Goal: Information Seeking & Learning: Learn about a topic

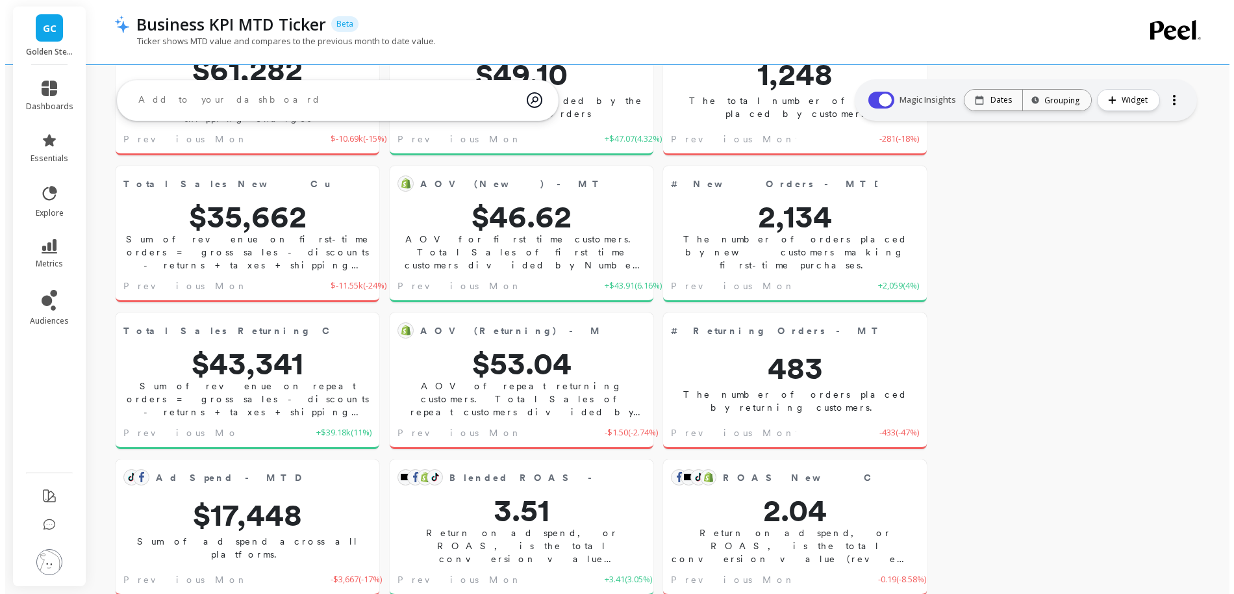
scroll to position [118, 0]
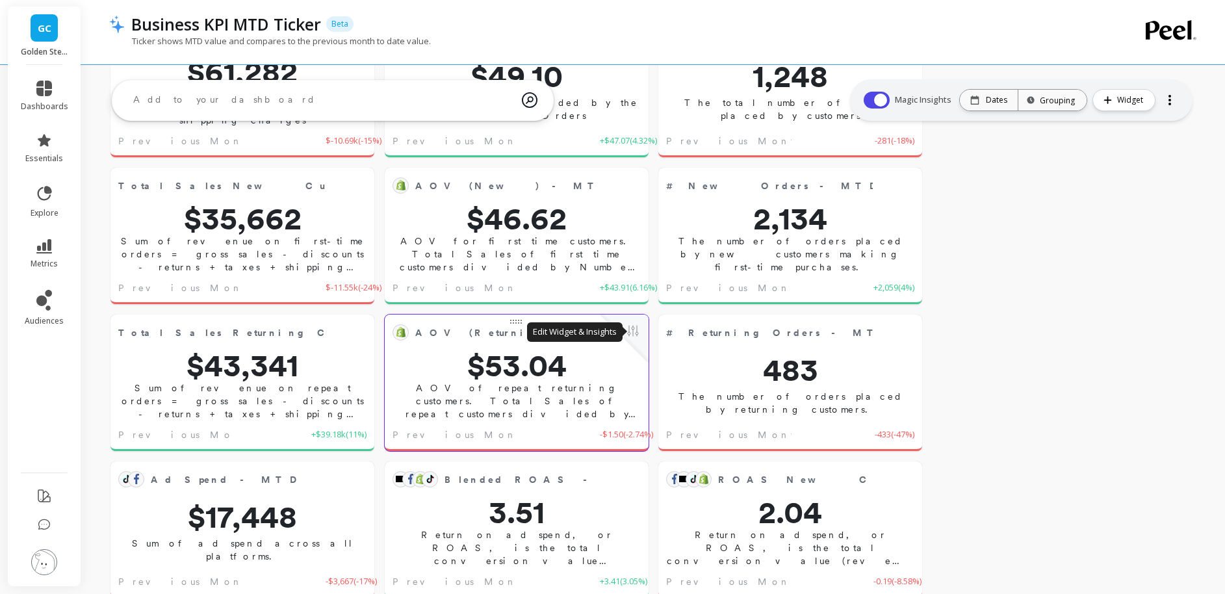
click at [635, 337] on button at bounding box center [633, 332] width 16 height 18
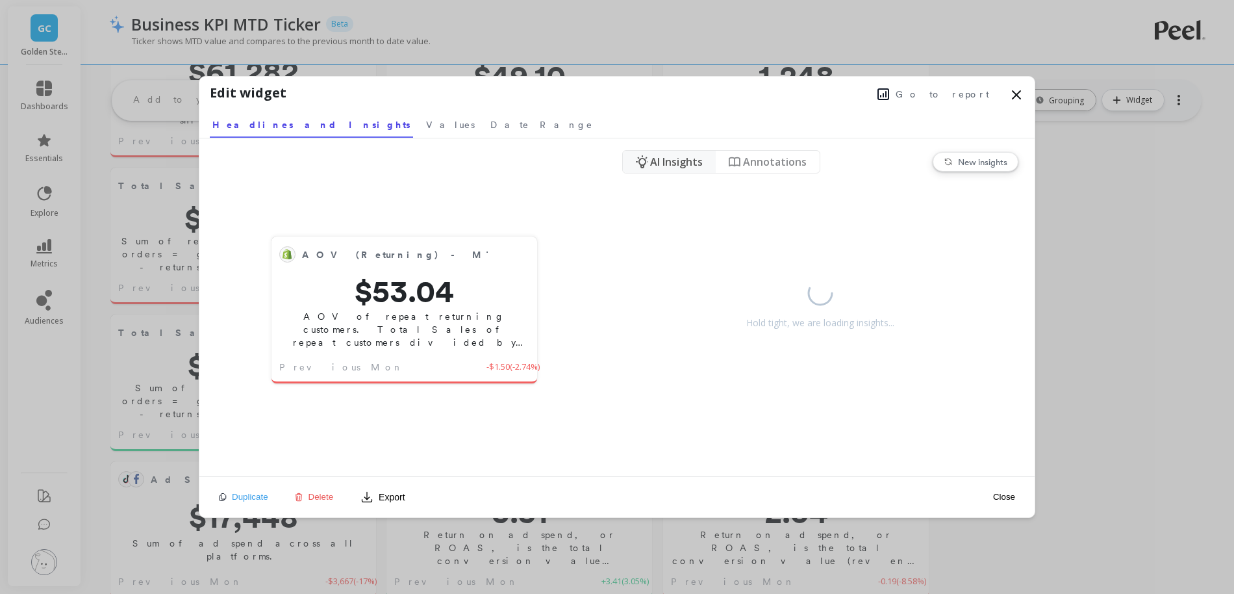
click at [954, 97] on span "Go to report" at bounding box center [943, 94] width 94 height 13
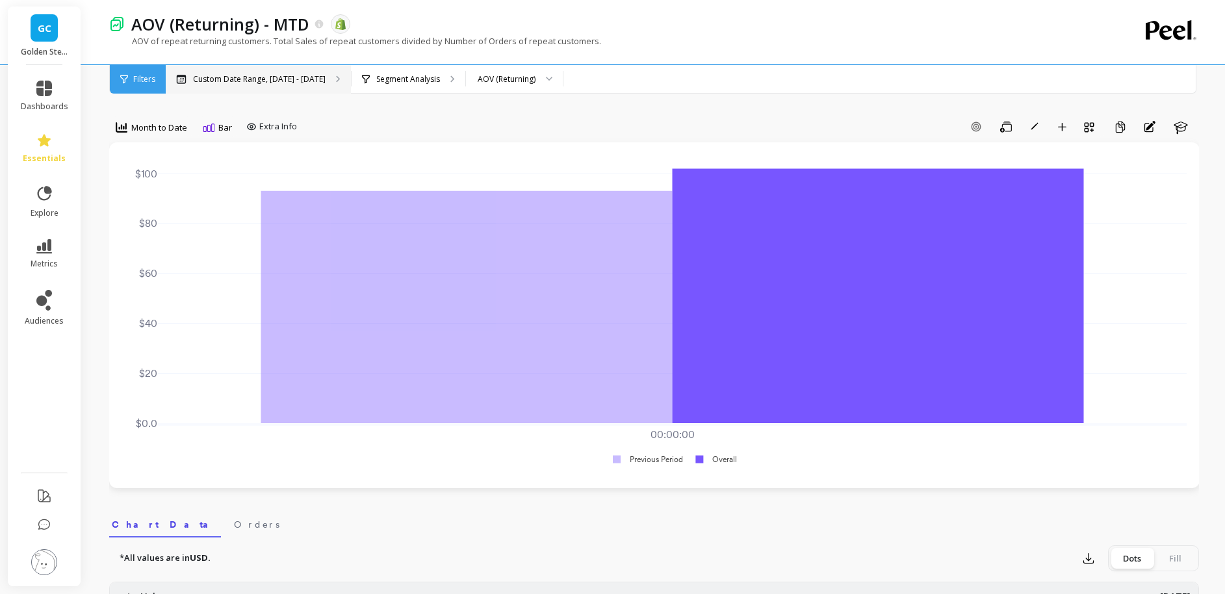
click at [296, 83] on p "Custom Date Range, Sep 1 - Sep 18" at bounding box center [259, 79] width 133 height 10
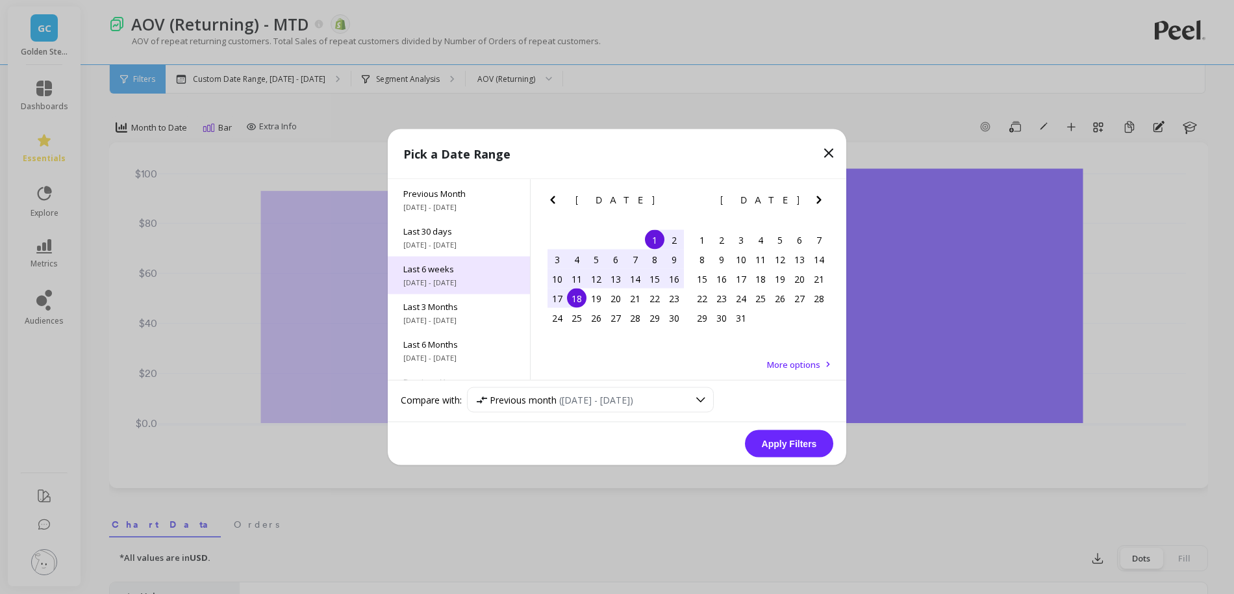
scroll to position [78, 0]
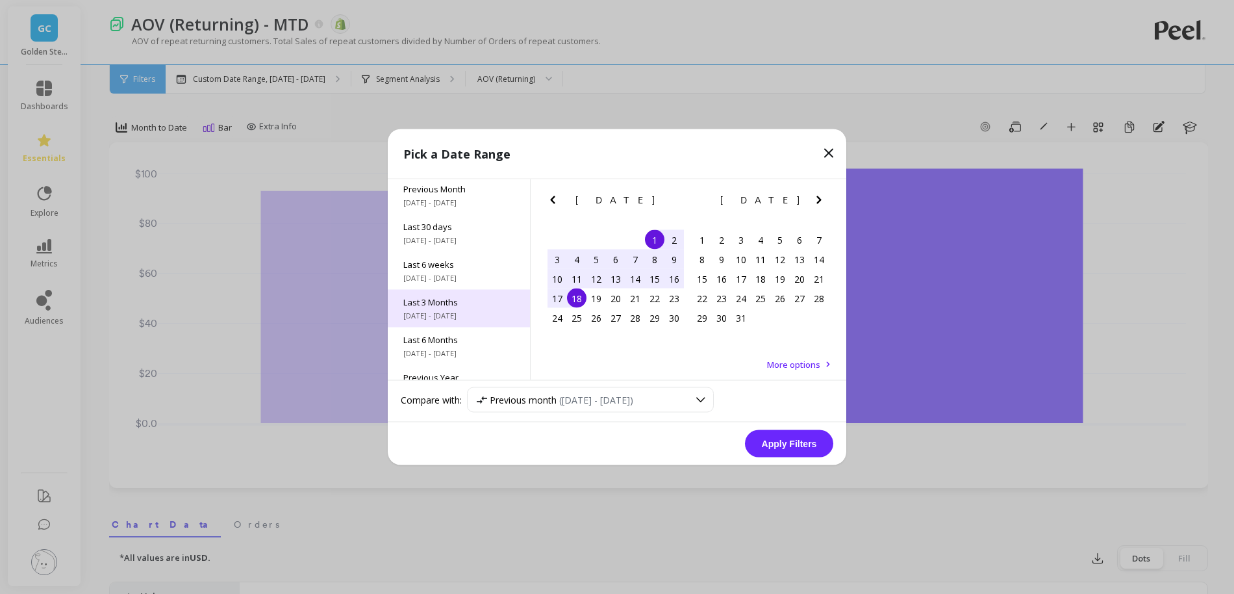
click at [465, 307] on span "Last 3 Months" at bounding box center [458, 302] width 111 height 12
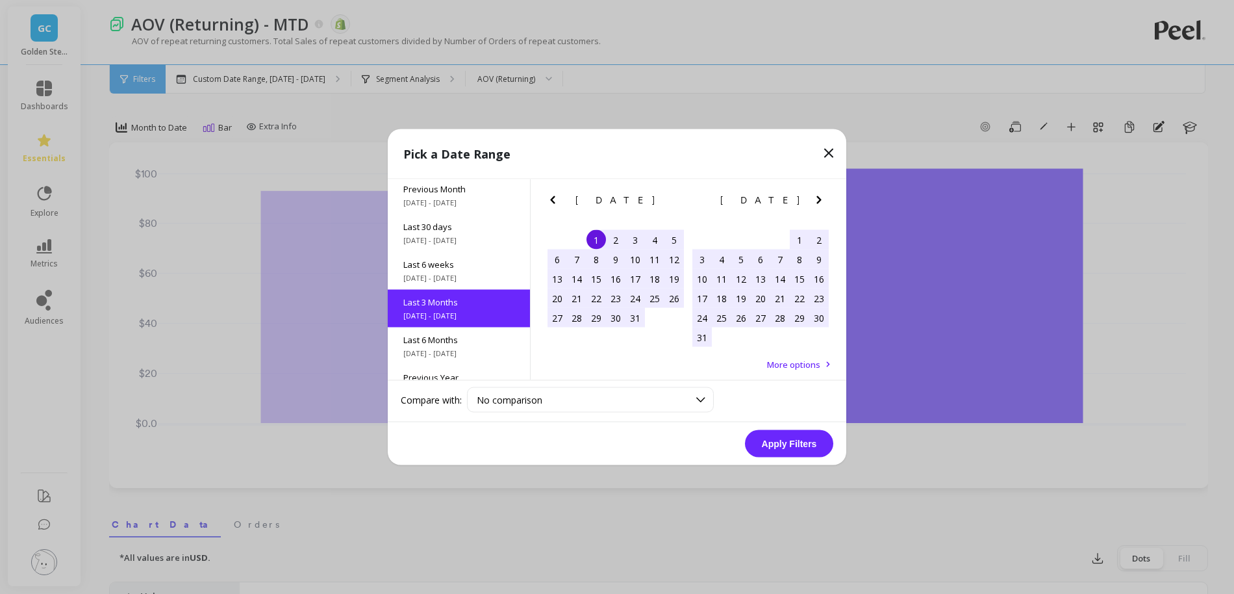
scroll to position [107, 0]
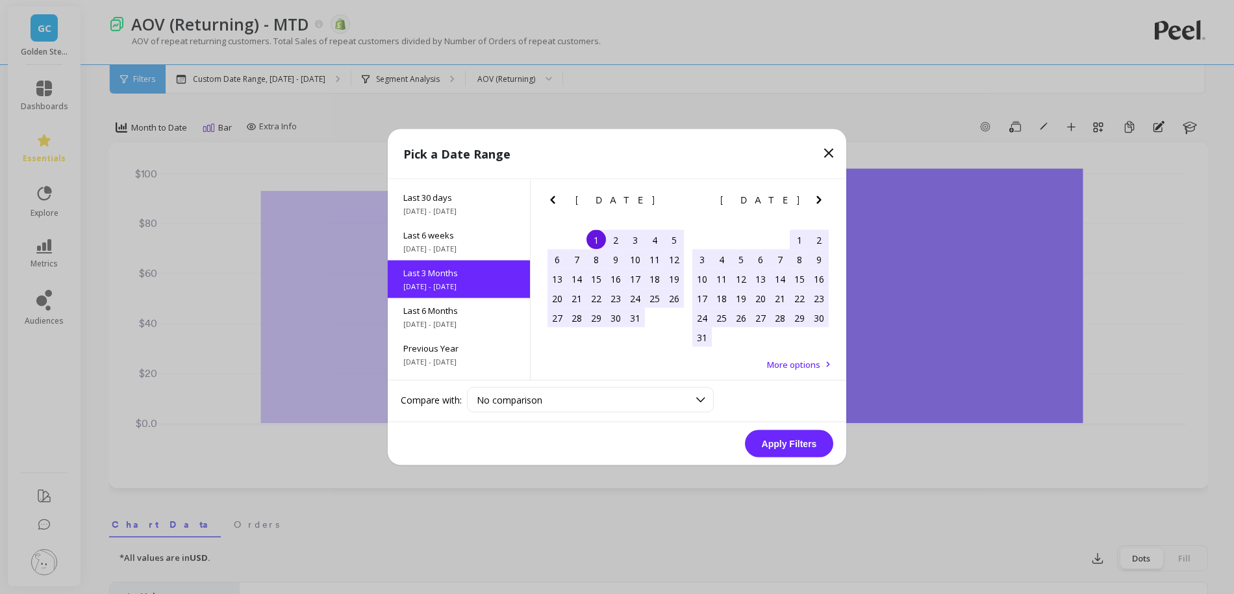
click at [785, 442] on button "Apply Filters" at bounding box center [789, 443] width 88 height 27
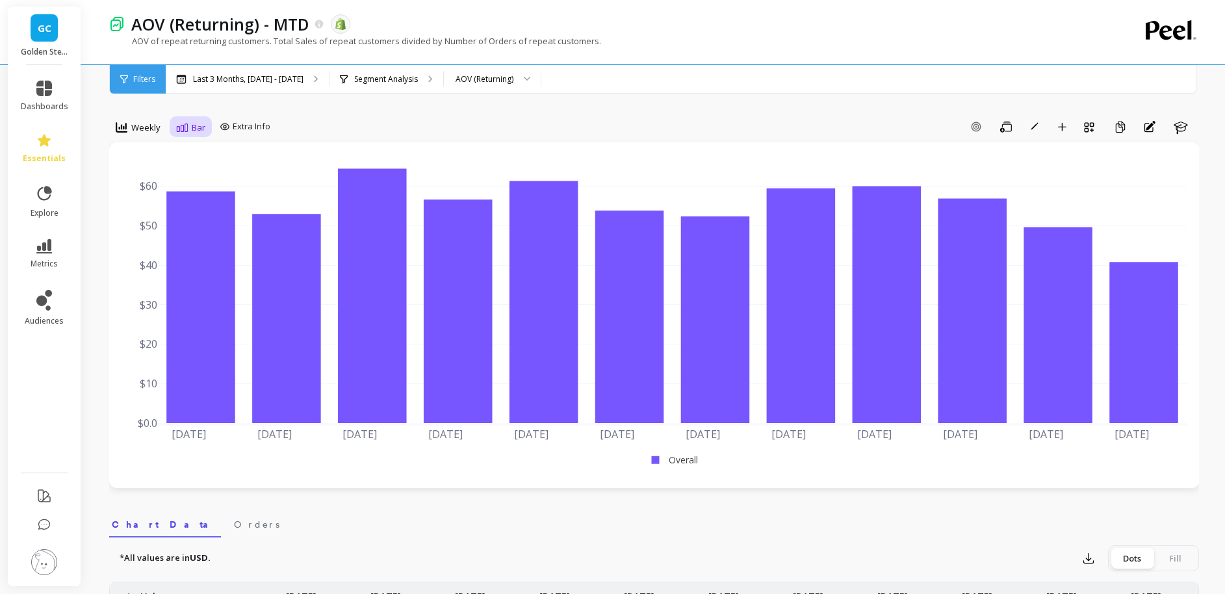
click at [196, 130] on span "Bar" at bounding box center [199, 127] width 14 height 12
click at [209, 156] on div "Line" at bounding box center [218, 157] width 74 height 12
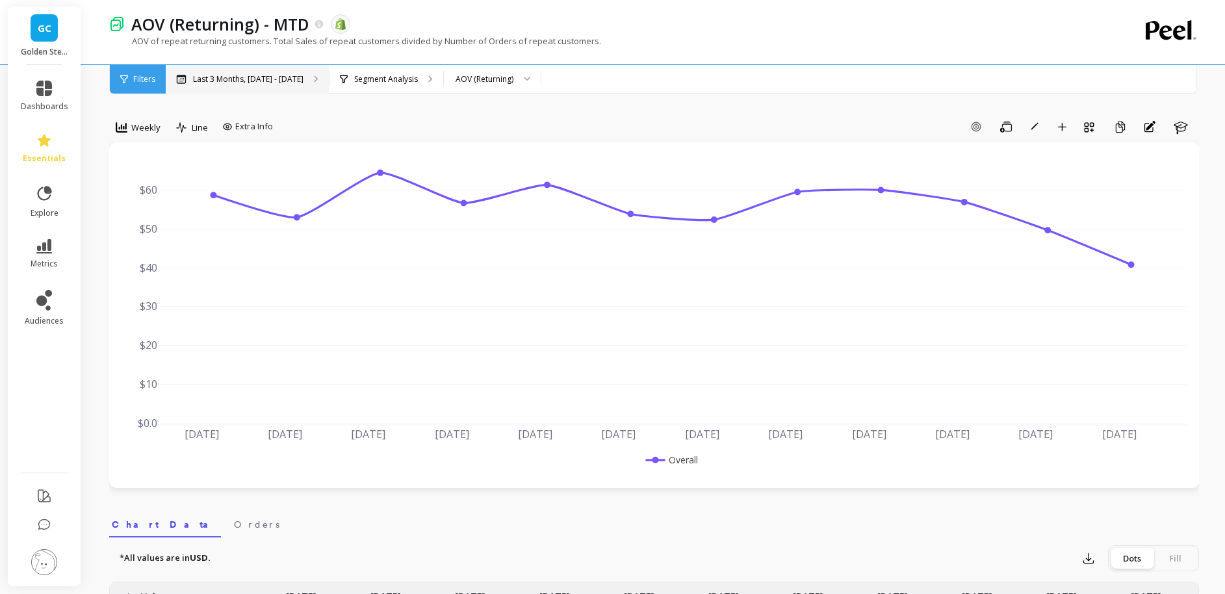
click at [220, 85] on div "Last 3 Months, Jul 1 - Sep 30" at bounding box center [247, 79] width 163 height 29
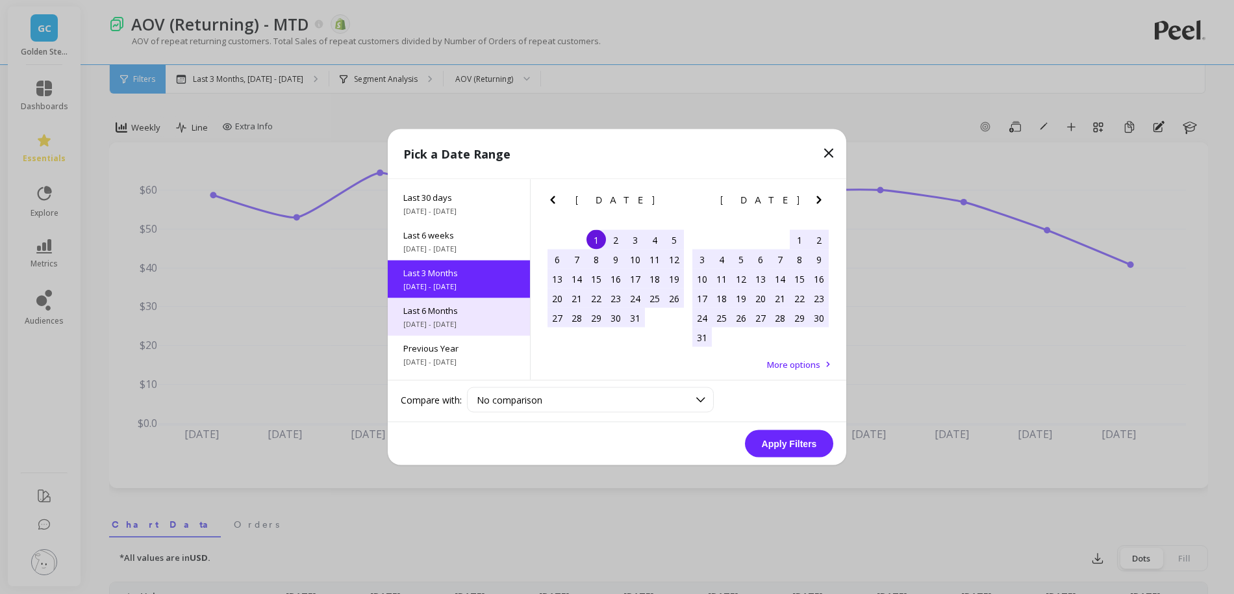
click at [441, 323] on span "4/1/2025 - 9/30/2025" at bounding box center [458, 324] width 111 height 10
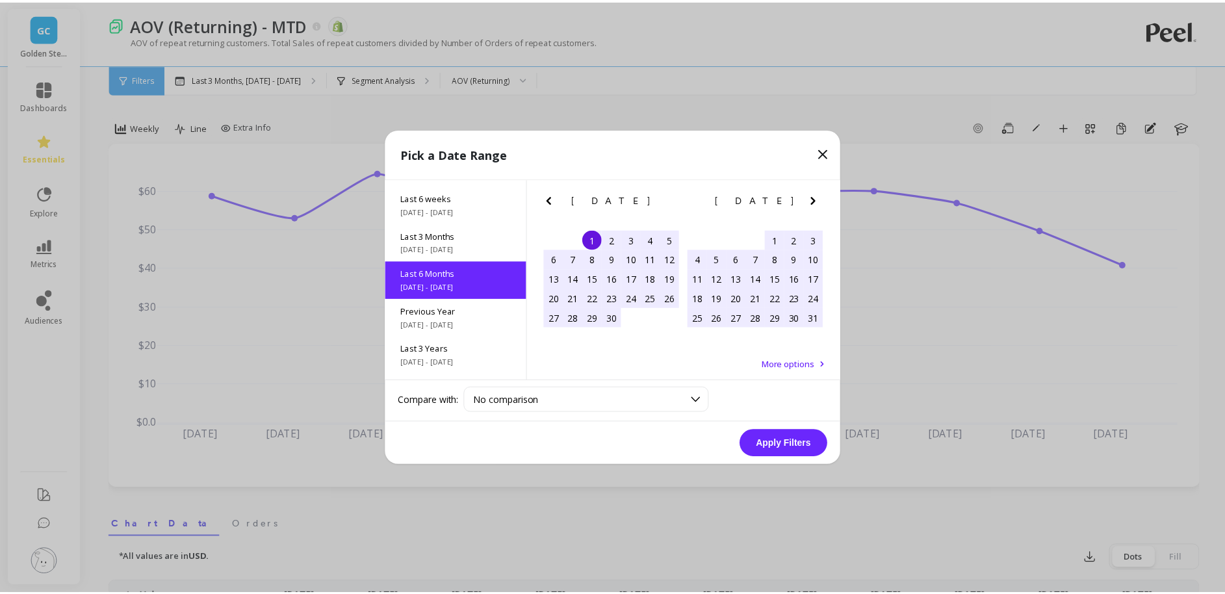
scroll to position [145, 0]
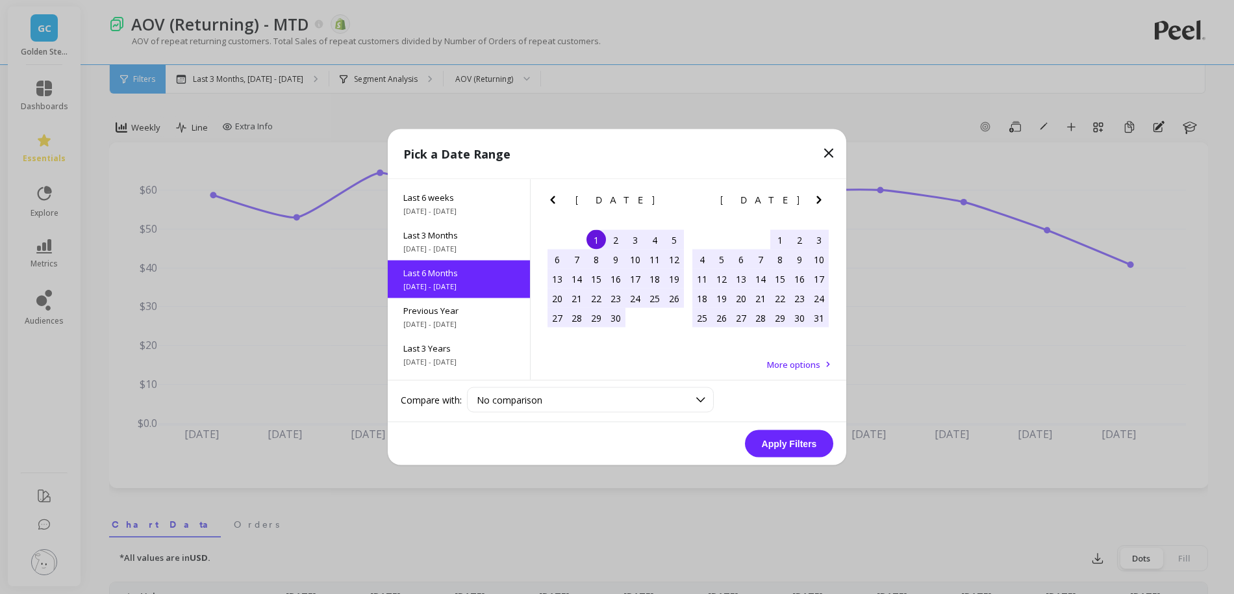
click at [598, 236] on div "1" at bounding box center [596, 239] width 19 height 19
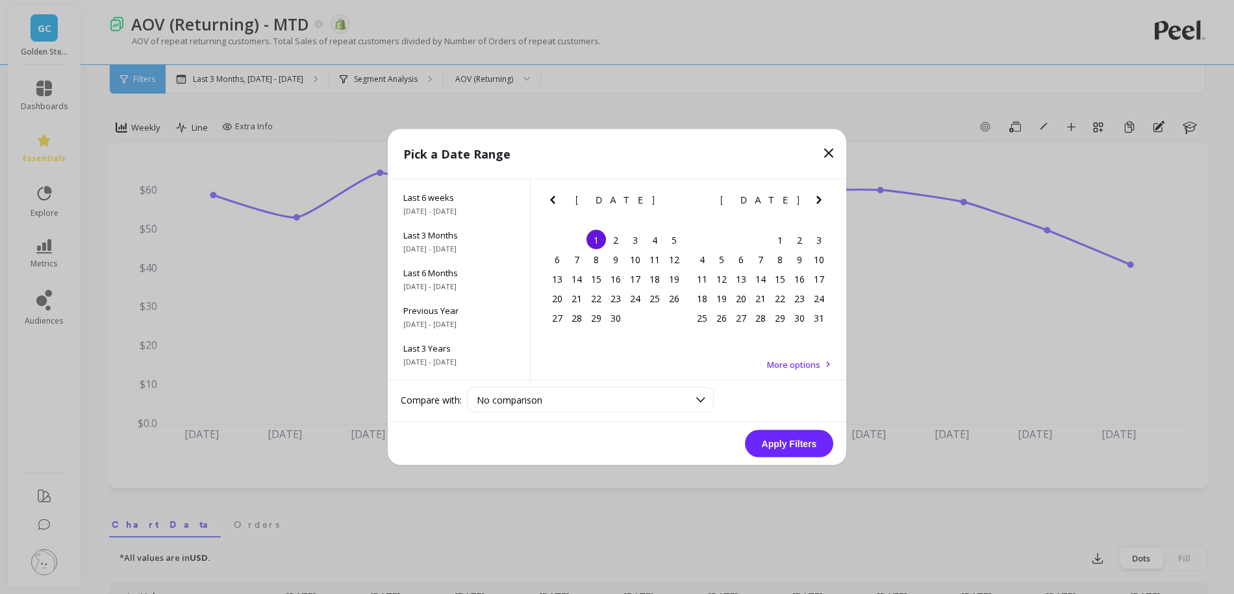
click at [818, 192] on icon "Next Month" at bounding box center [819, 200] width 16 height 16
click at [818, 193] on icon "Next Month" at bounding box center [819, 200] width 16 height 16
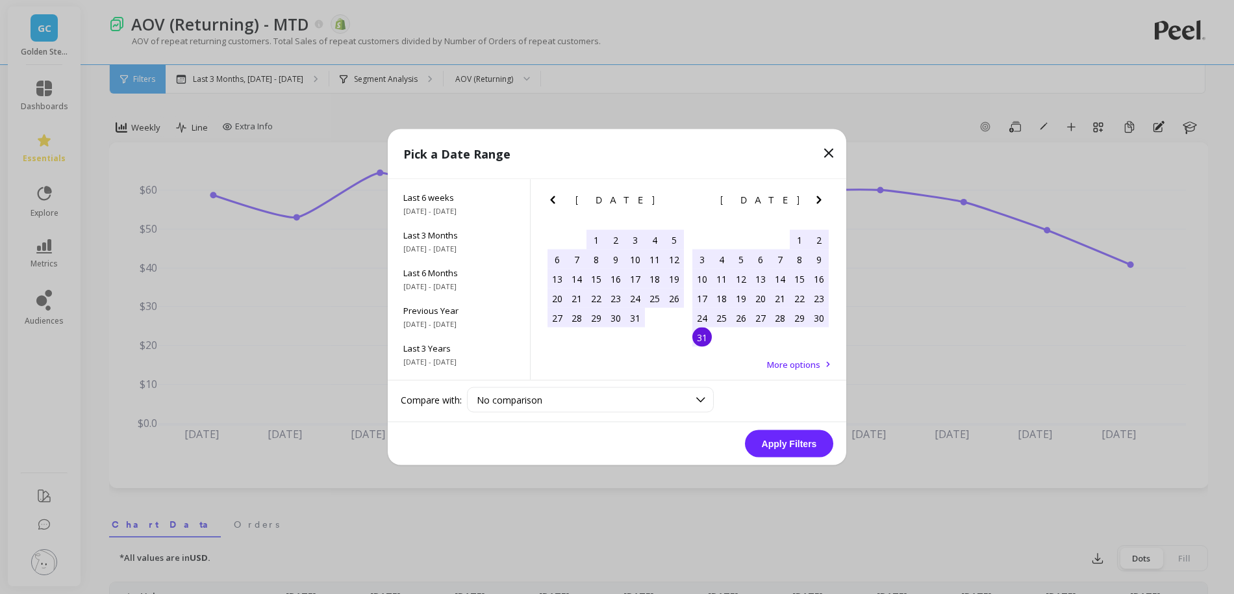
click at [706, 336] on div "31" at bounding box center [702, 336] width 19 height 19
click at [794, 437] on button "Apply Filters" at bounding box center [789, 443] width 88 height 27
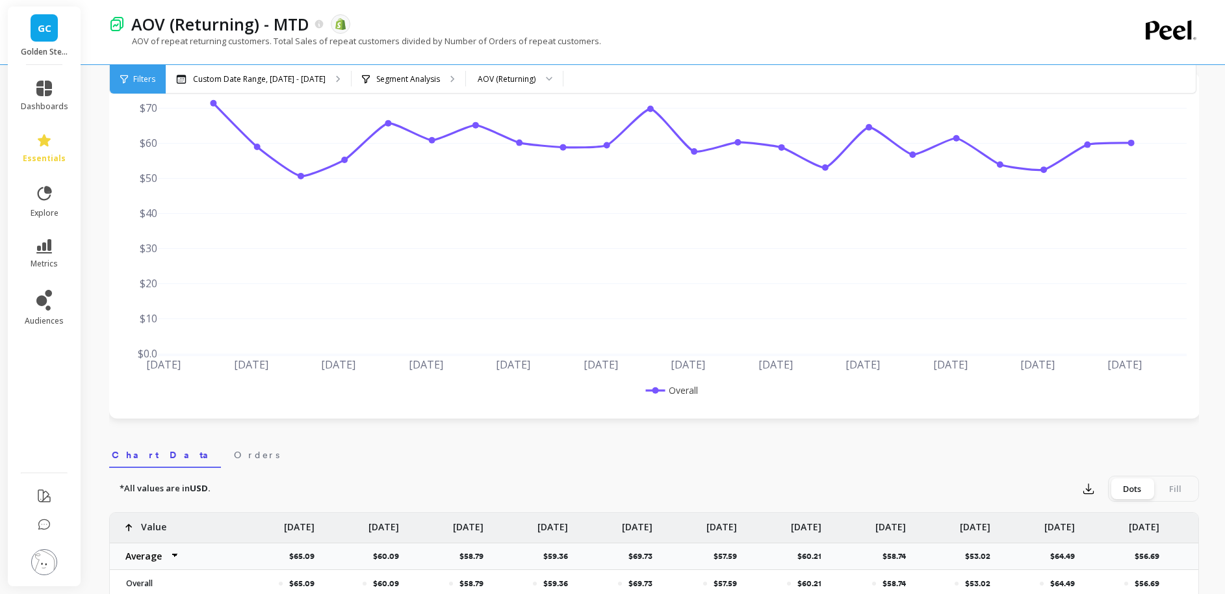
scroll to position [0, 0]
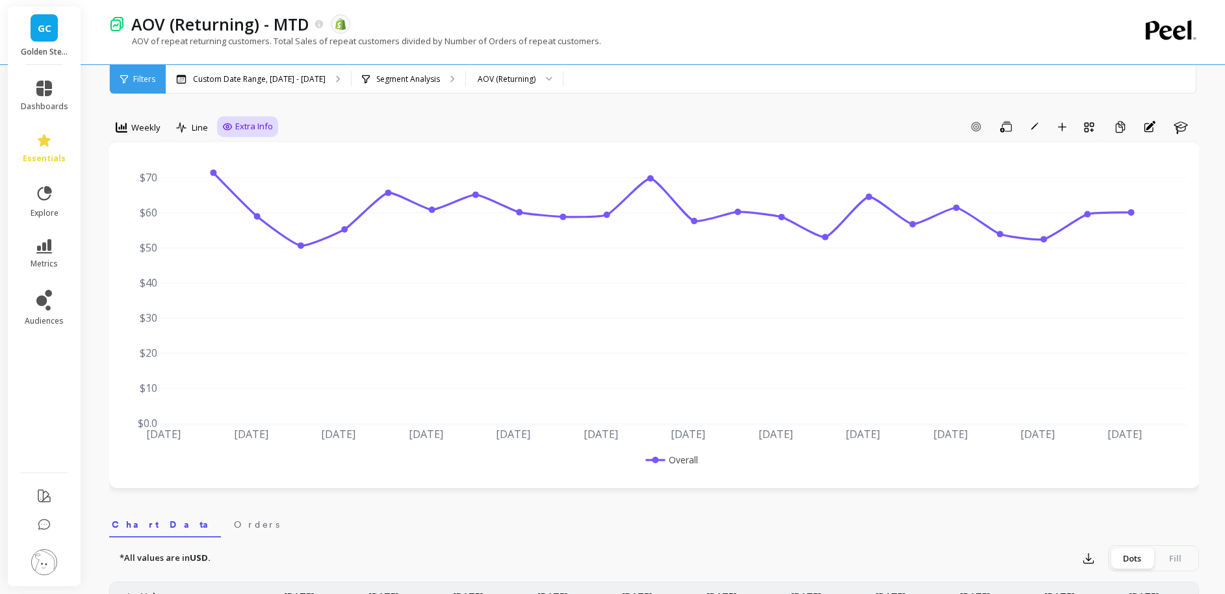
click at [262, 127] on span "Extra Info" at bounding box center [254, 126] width 38 height 13
click at [242, 122] on span "Extra Info" at bounding box center [254, 126] width 38 height 13
click at [133, 128] on span "Weekly" at bounding box center [145, 127] width 29 height 12
click at [165, 232] on div "Monthly" at bounding box center [157, 231] width 74 height 12
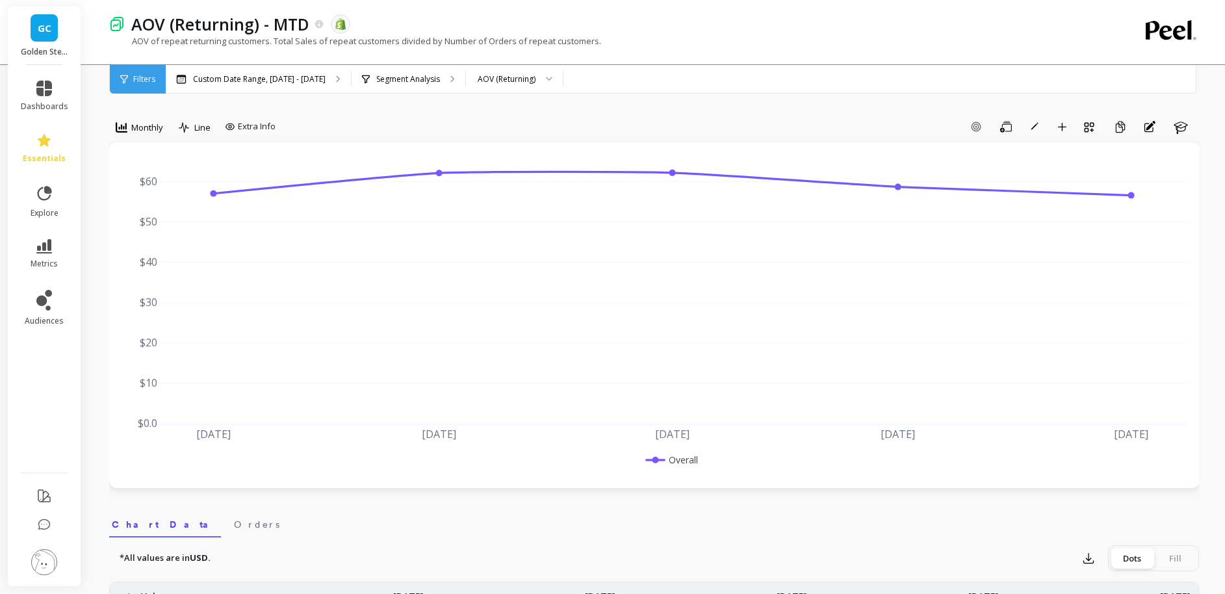
click at [441, 117] on div "Add Goal Save Rename Add to Dashboard Create a Copy Annotations Learn" at bounding box center [740, 126] width 918 height 21
click at [42, 150] on link "essentials" at bounding box center [44, 148] width 47 height 31
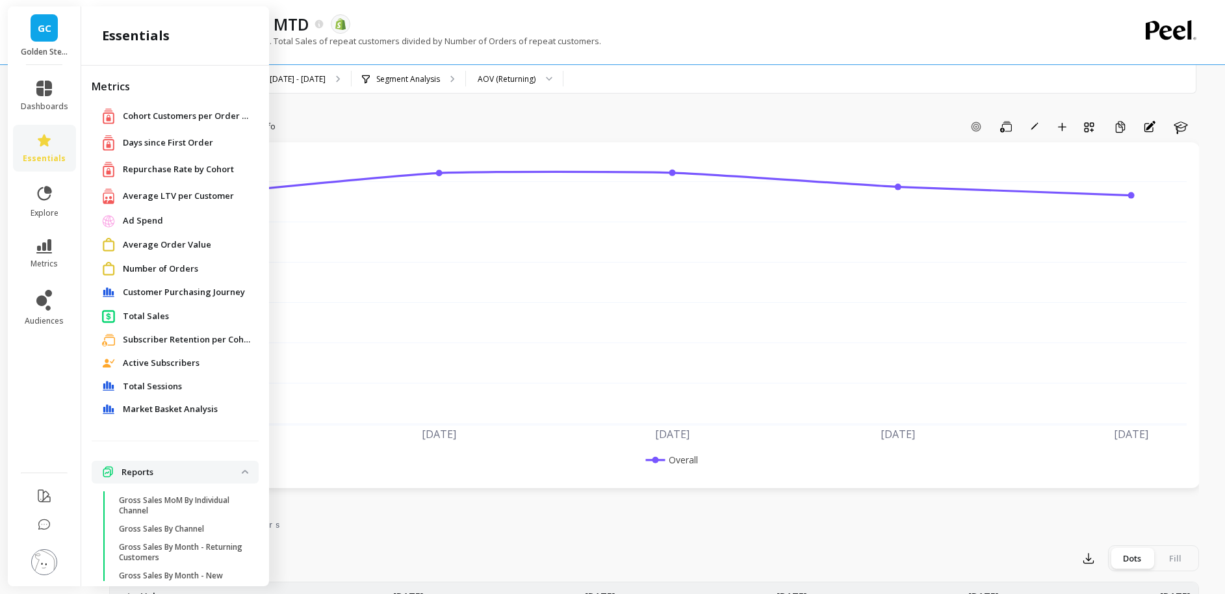
click at [160, 141] on span "Days since First Order" at bounding box center [168, 142] width 90 height 13
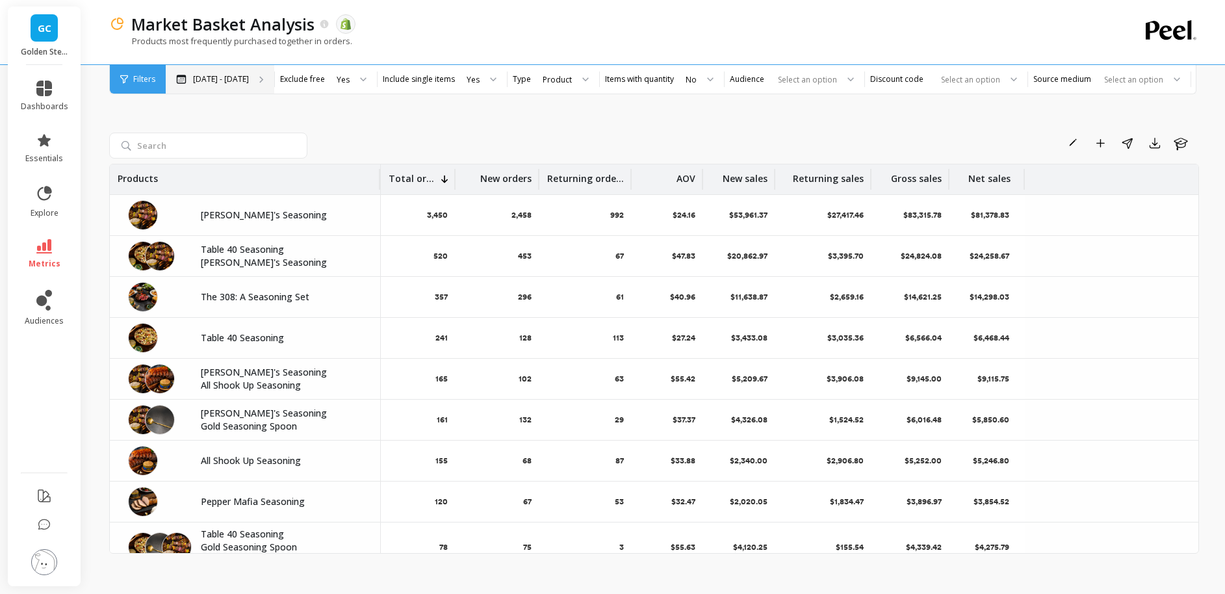
click at [259, 77] on icon at bounding box center [261, 79] width 5 height 7
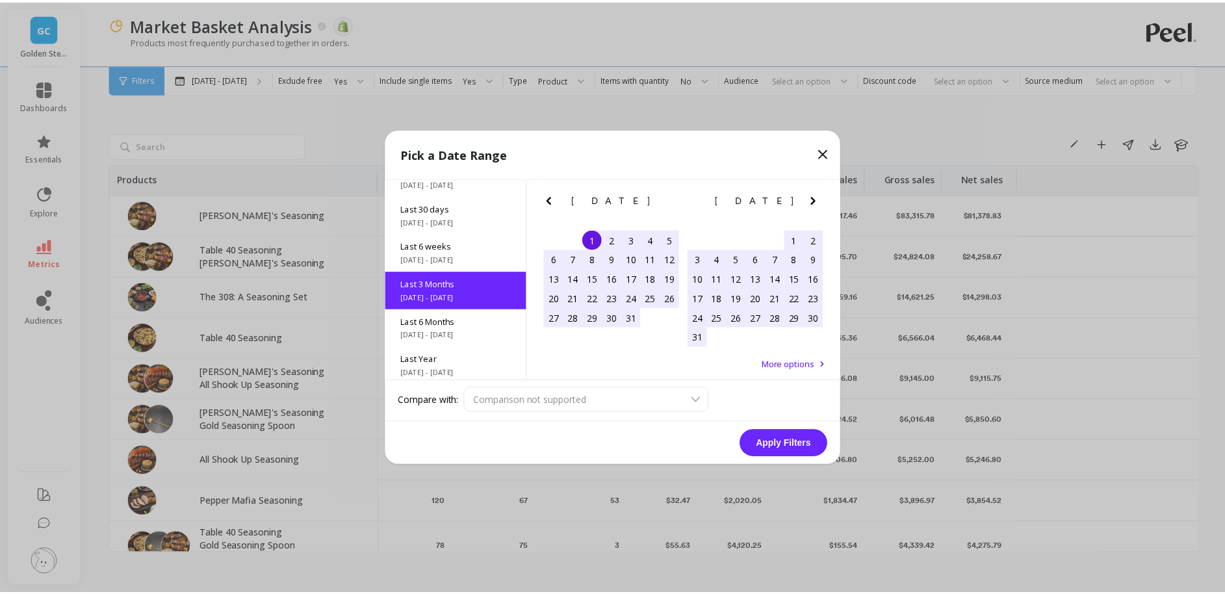
scroll to position [107, 0]
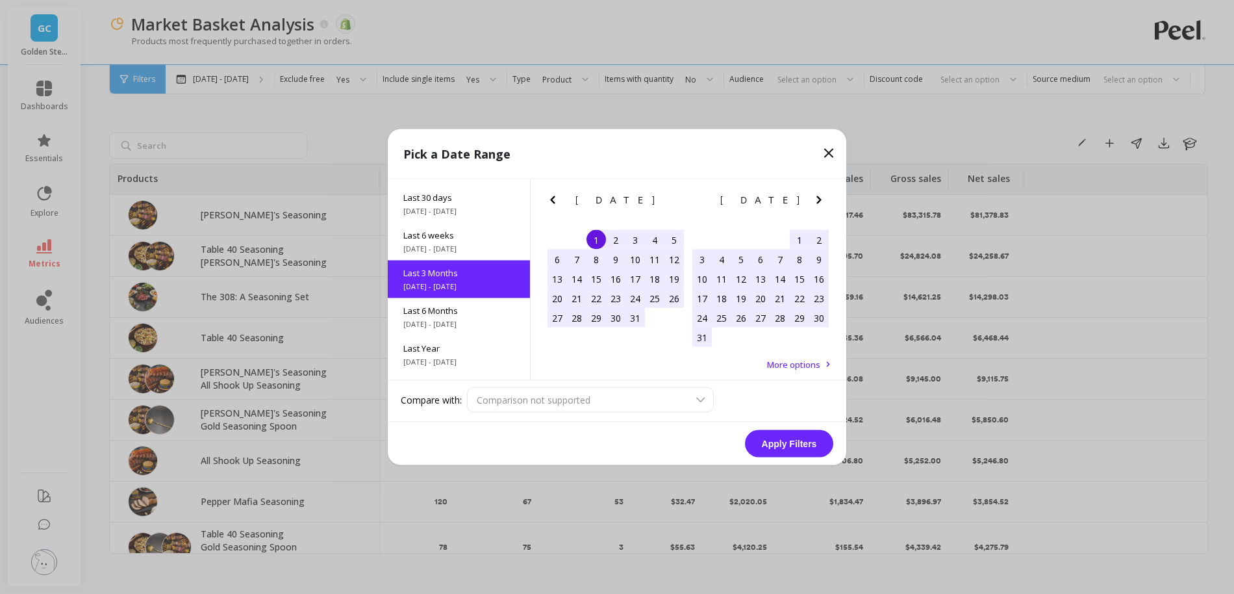
click at [832, 153] on icon at bounding box center [829, 154] width 16 height 16
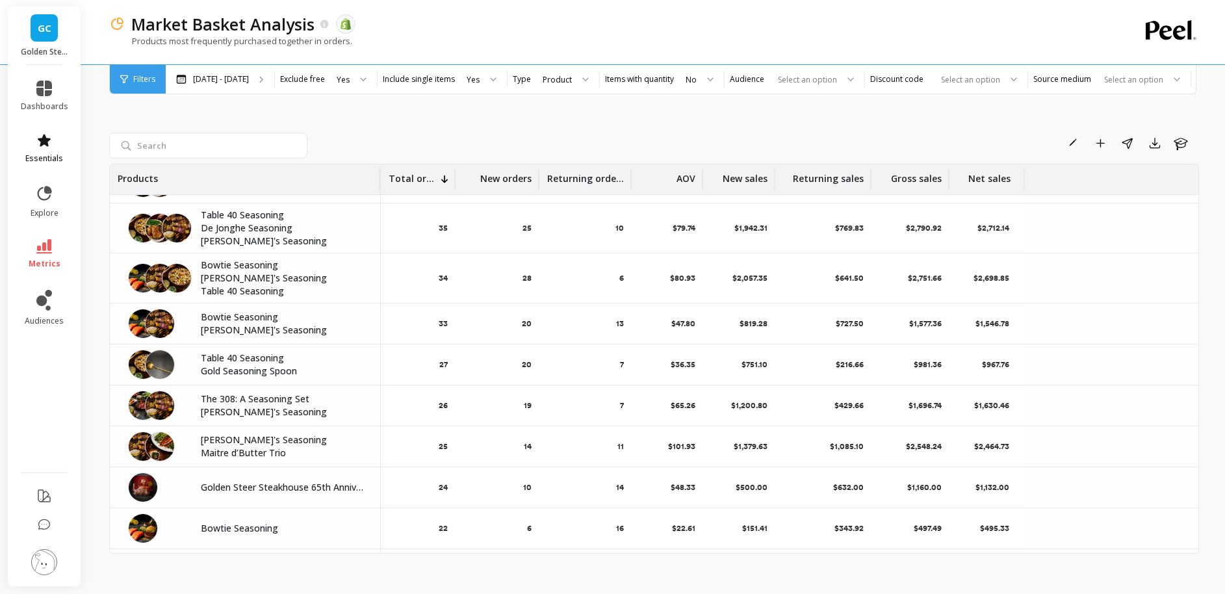
scroll to position [601, 0]
click at [43, 146] on icon at bounding box center [44, 141] width 16 height 16
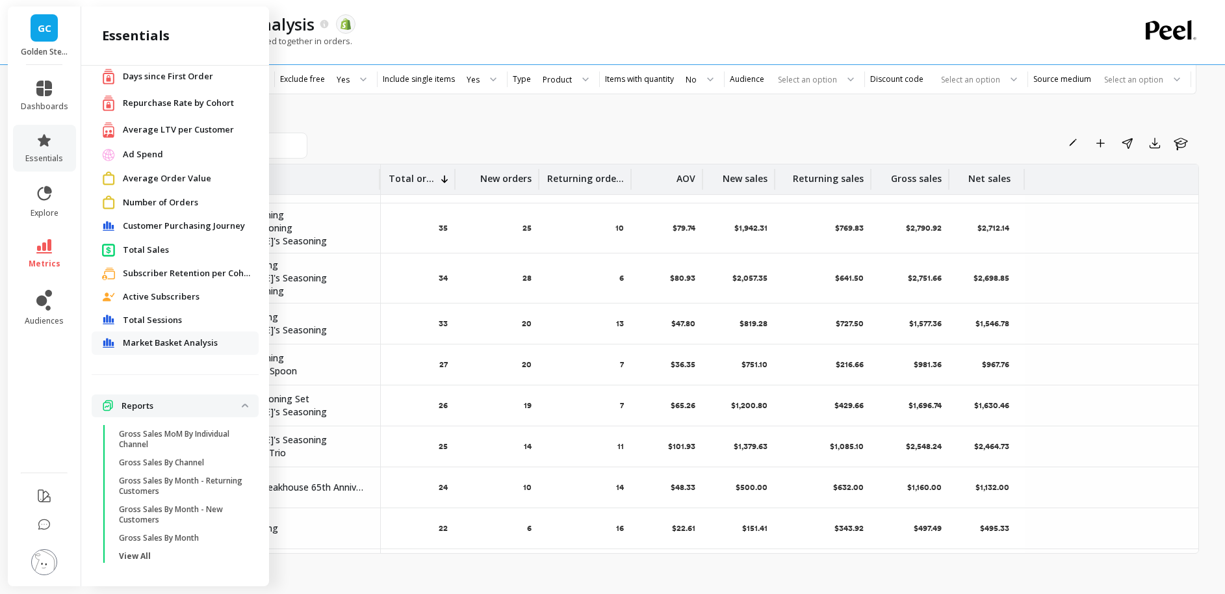
scroll to position [69, 0]
click at [172, 479] on p "Gross Sales By Month - Returning Customers" at bounding box center [181, 483] width 124 height 21
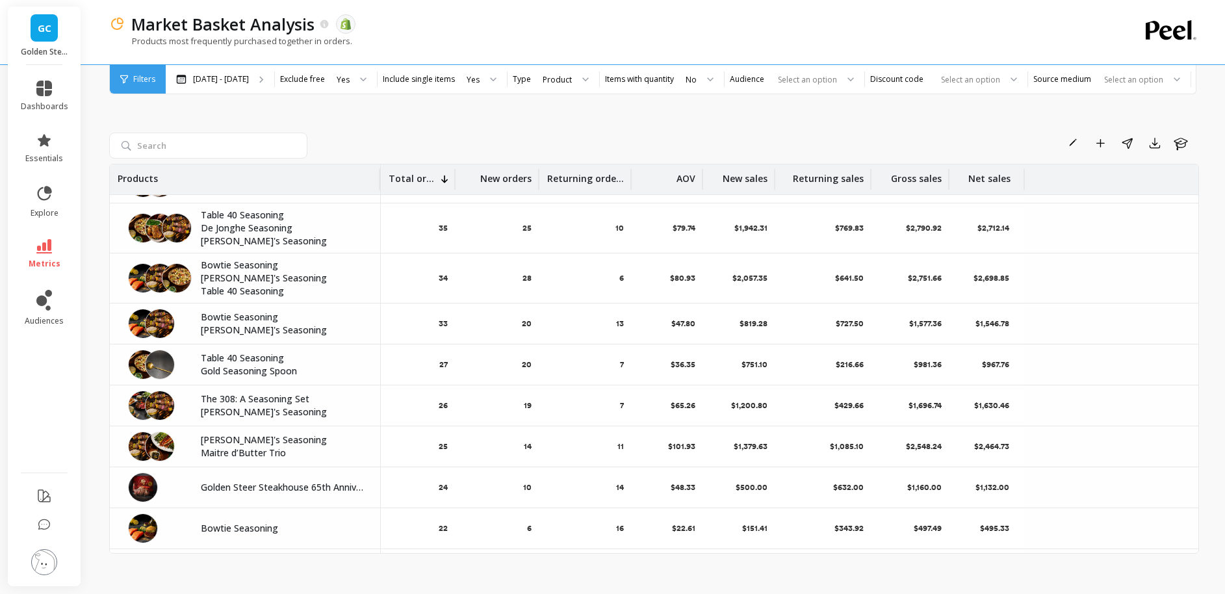
scroll to position [0, 0]
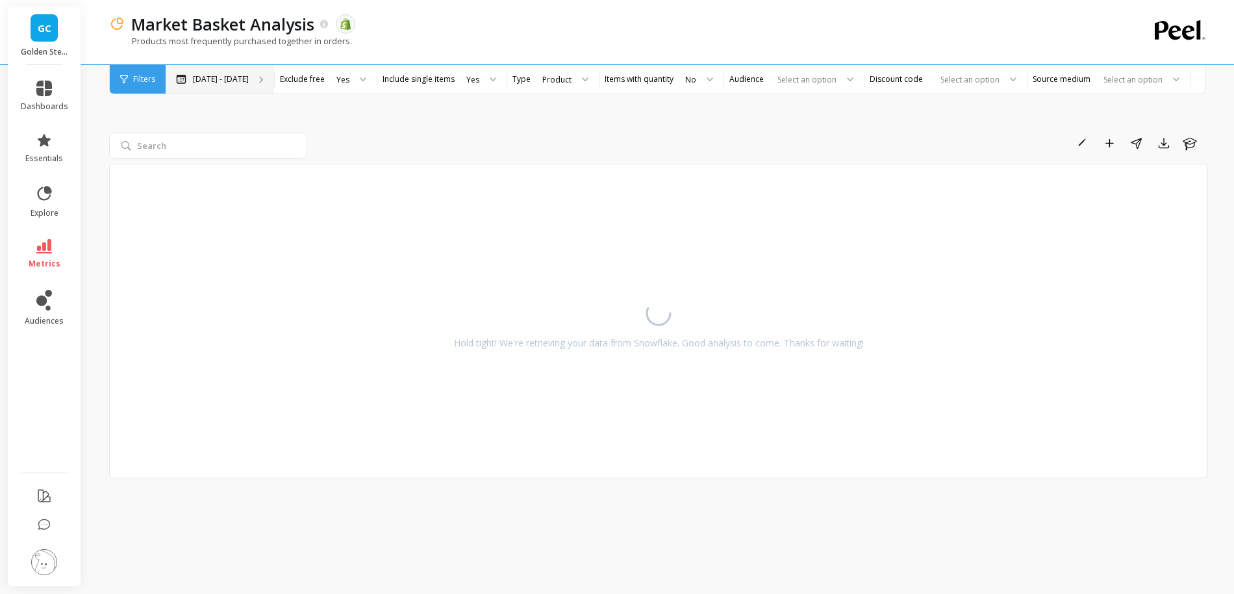
click at [213, 79] on p "[DATE] - [DATE]" at bounding box center [221, 79] width 56 height 10
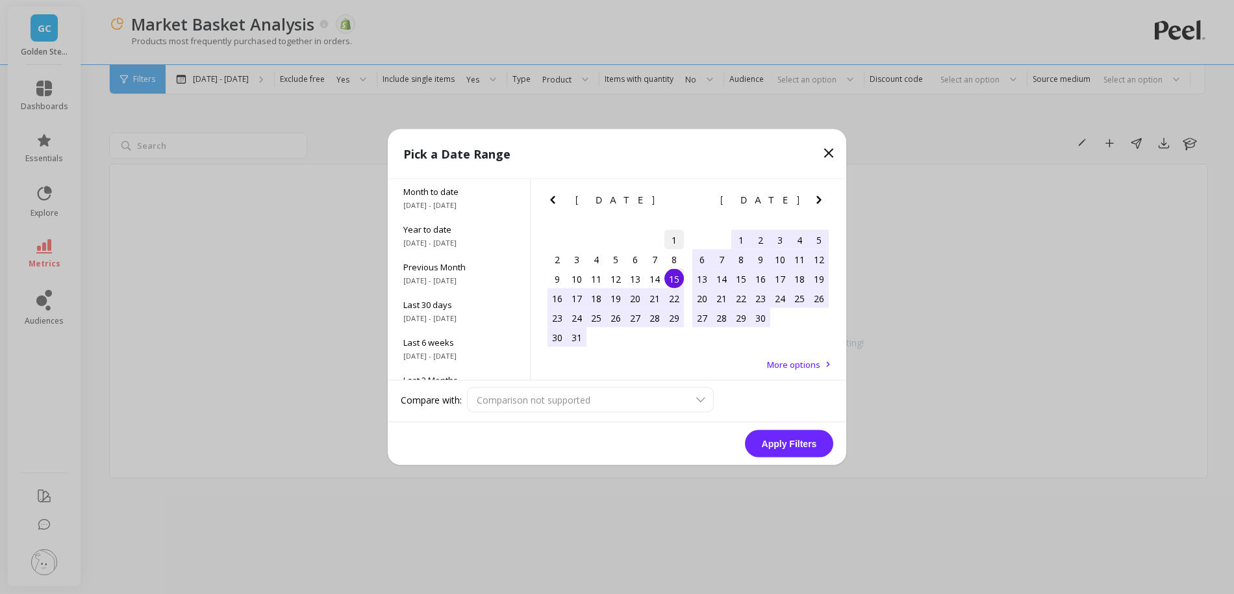
click at [674, 242] on div "1" at bounding box center [674, 239] width 19 height 19
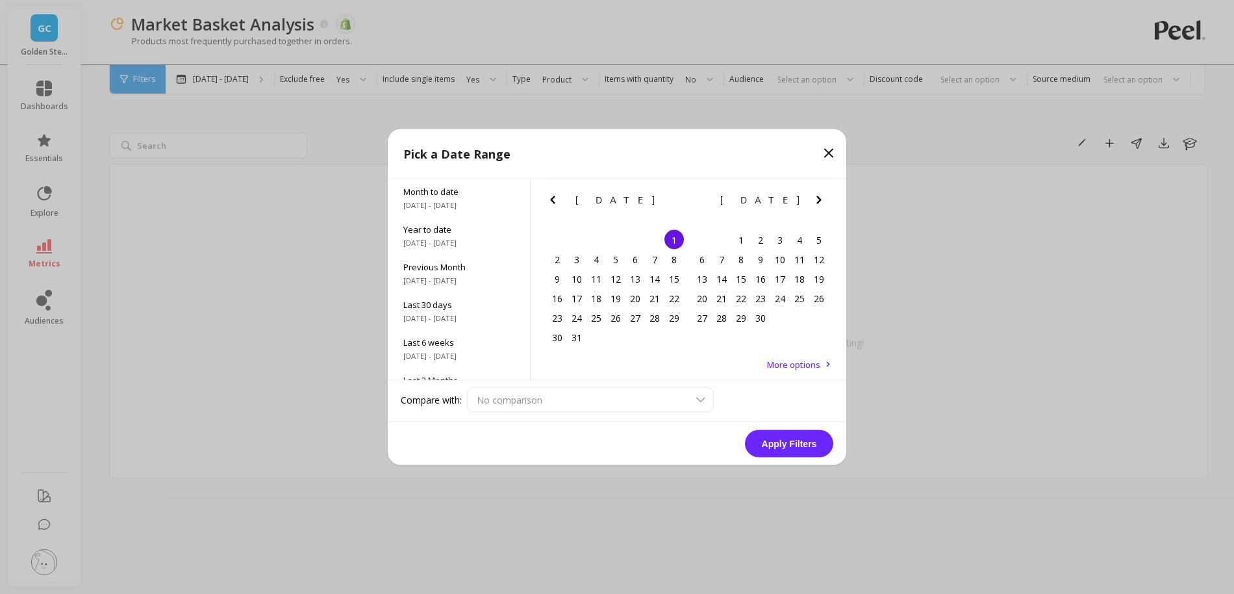
click at [824, 199] on icon "Next Month" at bounding box center [819, 200] width 16 height 16
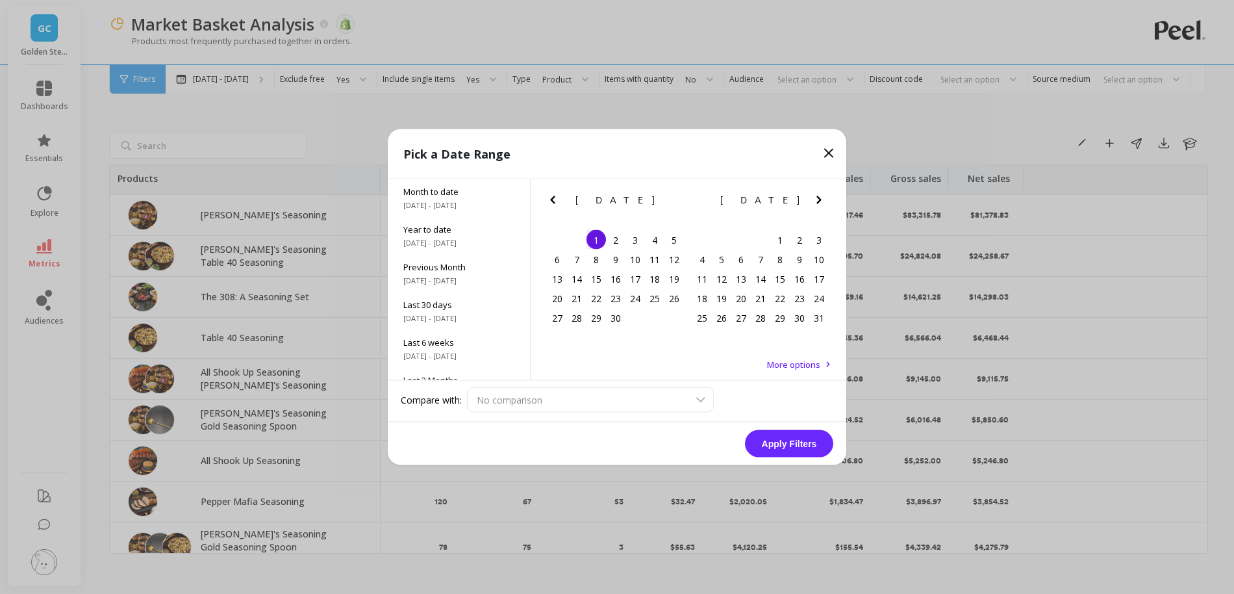
click at [825, 199] on icon "Next Month" at bounding box center [819, 200] width 16 height 16
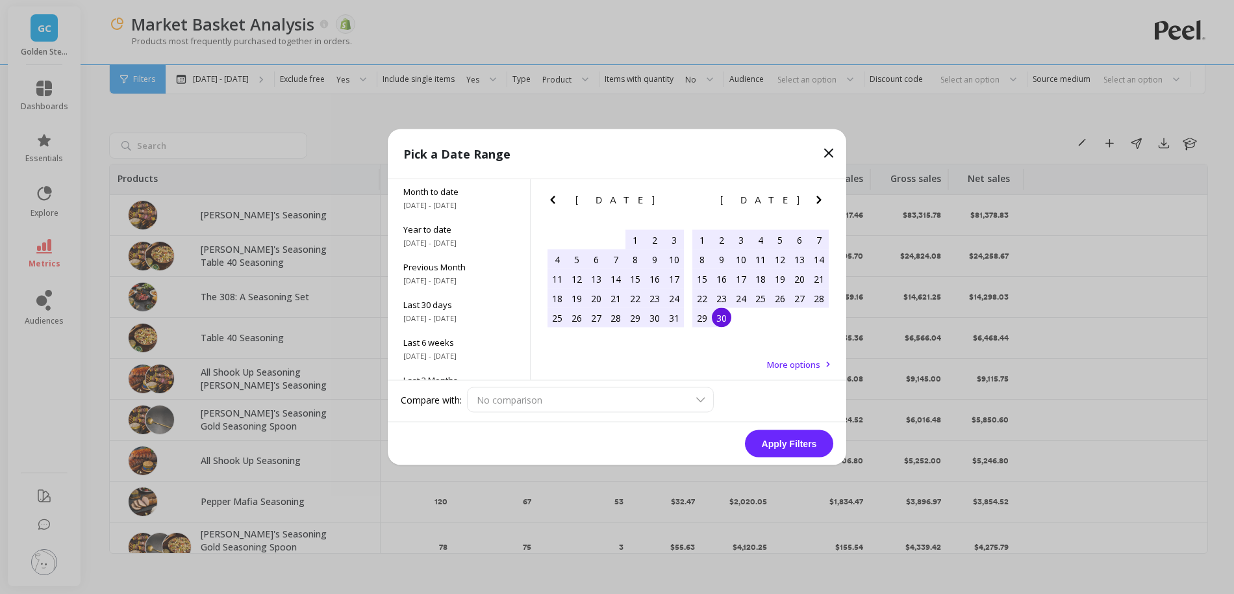
click at [718, 318] on div "30" at bounding box center [721, 317] width 19 height 19
click at [789, 439] on button "Apply Filters" at bounding box center [789, 443] width 88 height 27
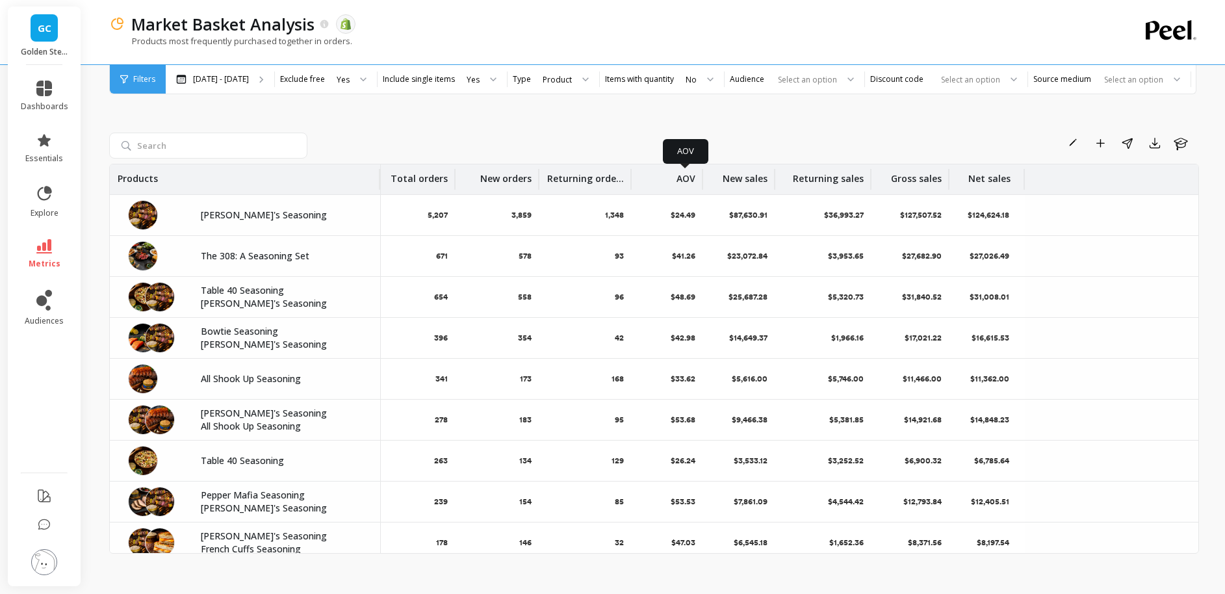
click at [691, 177] on p "AOV" at bounding box center [685, 174] width 19 height 21
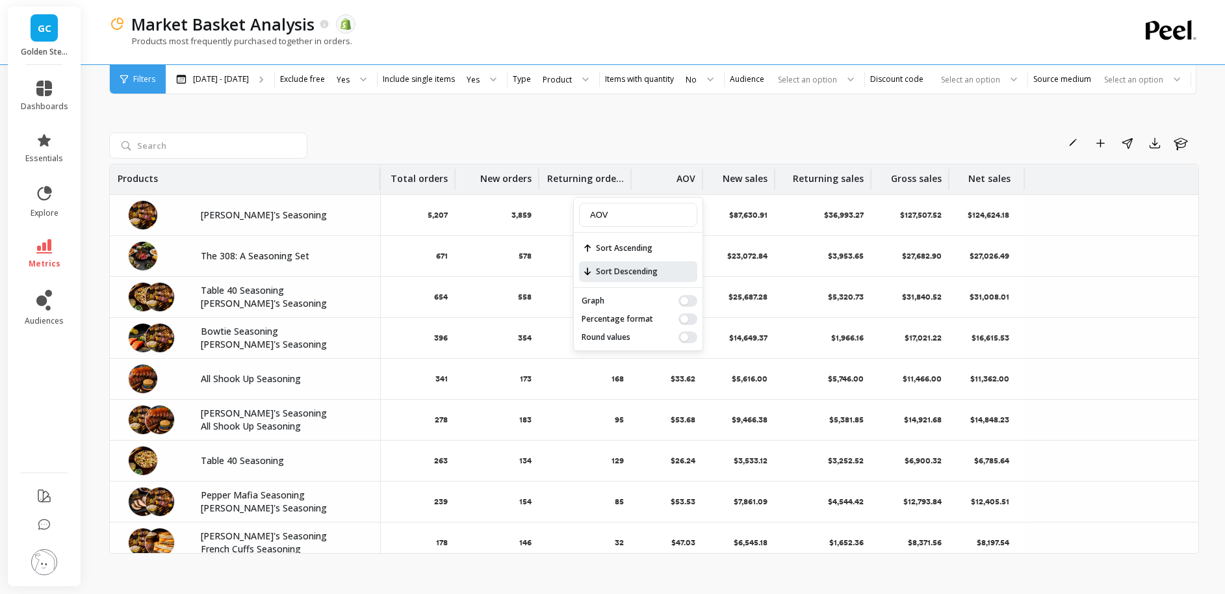
click at [676, 265] on span "Sort Descending" at bounding box center [638, 271] width 118 height 21
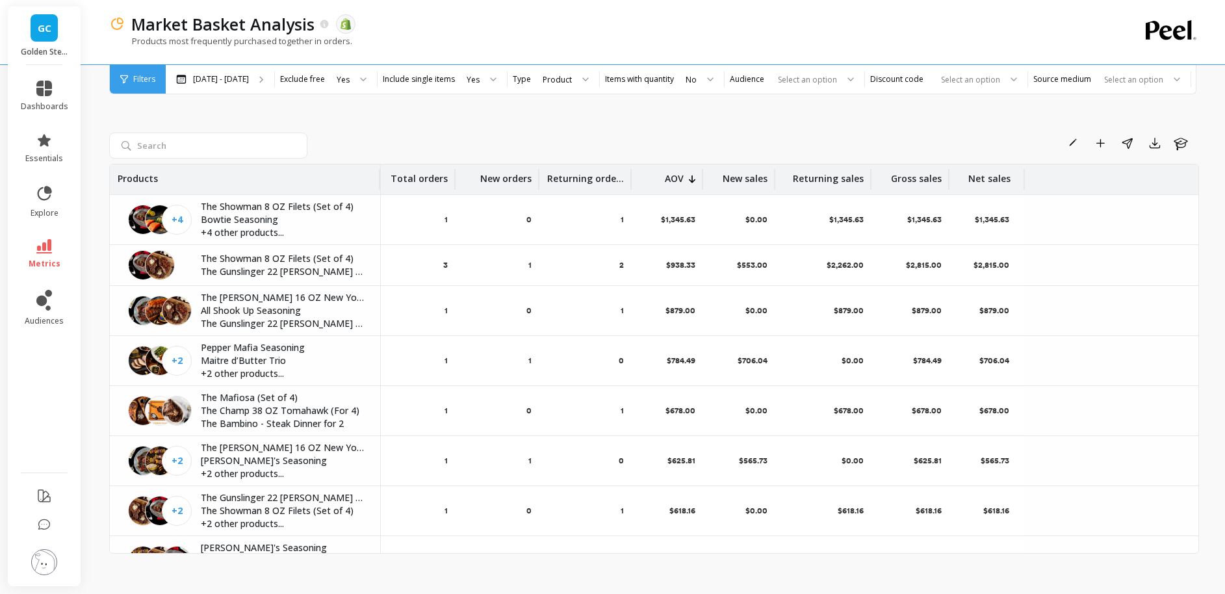
click at [624, 134] on div "Rename Add to Dashboard Share Export Learn" at bounding box center [755, 143] width 886 height 21
click at [750, 35] on div "Products most frequently purchased together in orders." at bounding box center [600, 47] width 983 height 25
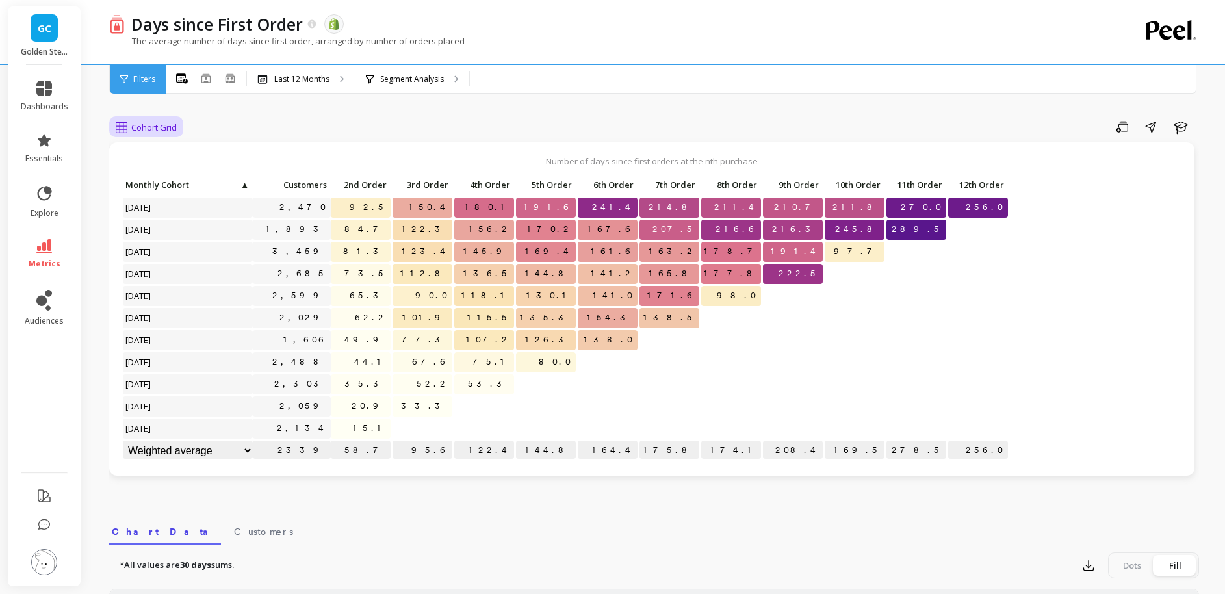
click at [154, 126] on span "Cohort Grid" at bounding box center [153, 127] width 45 height 12
click at [158, 179] on div "Cohort Line" at bounding box center [157, 181] width 74 height 12
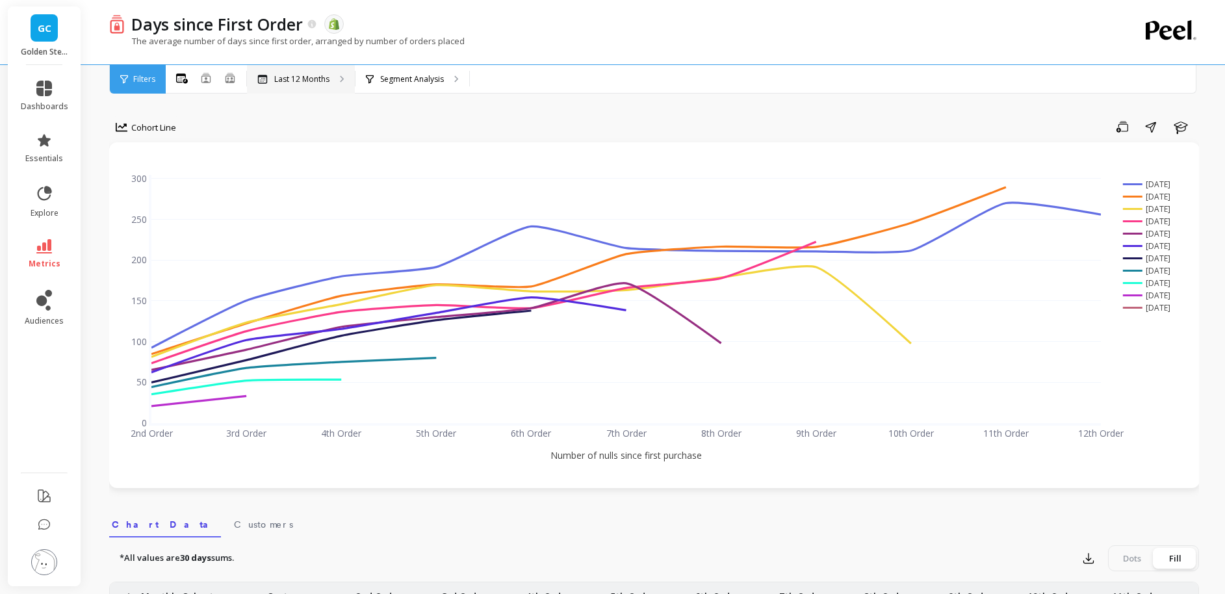
click at [284, 80] on p "Last 12 Months" at bounding box center [301, 79] width 55 height 10
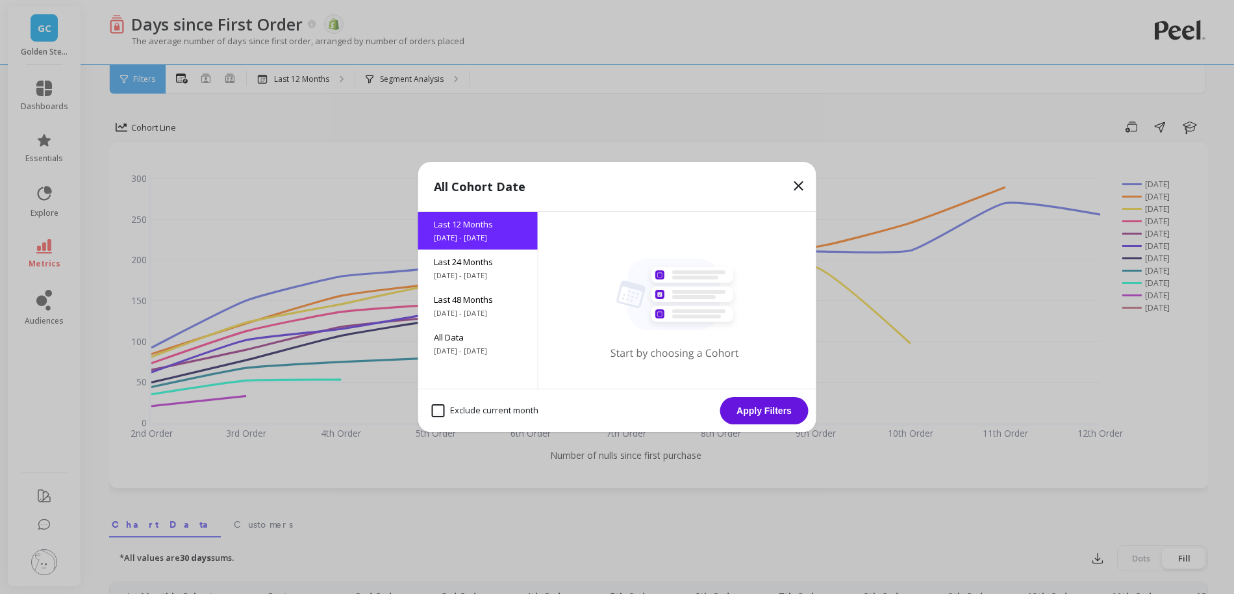
click at [803, 192] on icon at bounding box center [799, 186] width 16 height 16
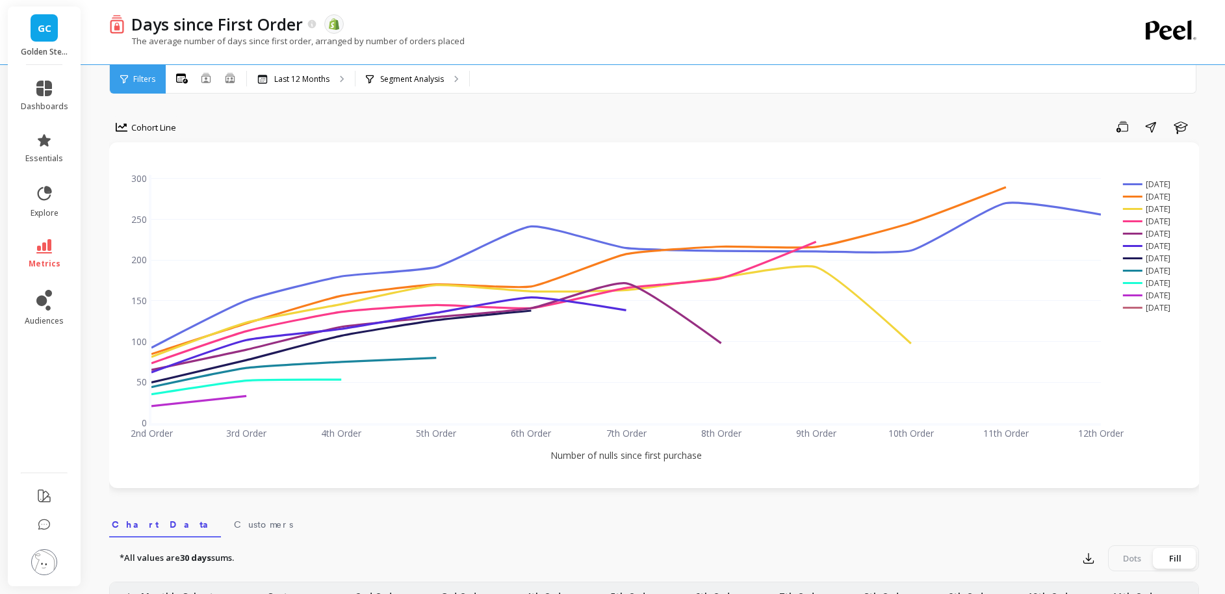
click at [1158, 309] on rect at bounding box center [1150, 307] width 63 height 12
click at [1136, 307] on rect at bounding box center [1150, 307] width 63 height 12
click at [1155, 312] on rect at bounding box center [1150, 307] width 63 height 12
click at [1152, 311] on rect at bounding box center [1150, 307] width 63 height 12
click at [1163, 234] on rect at bounding box center [1150, 233] width 63 height 12
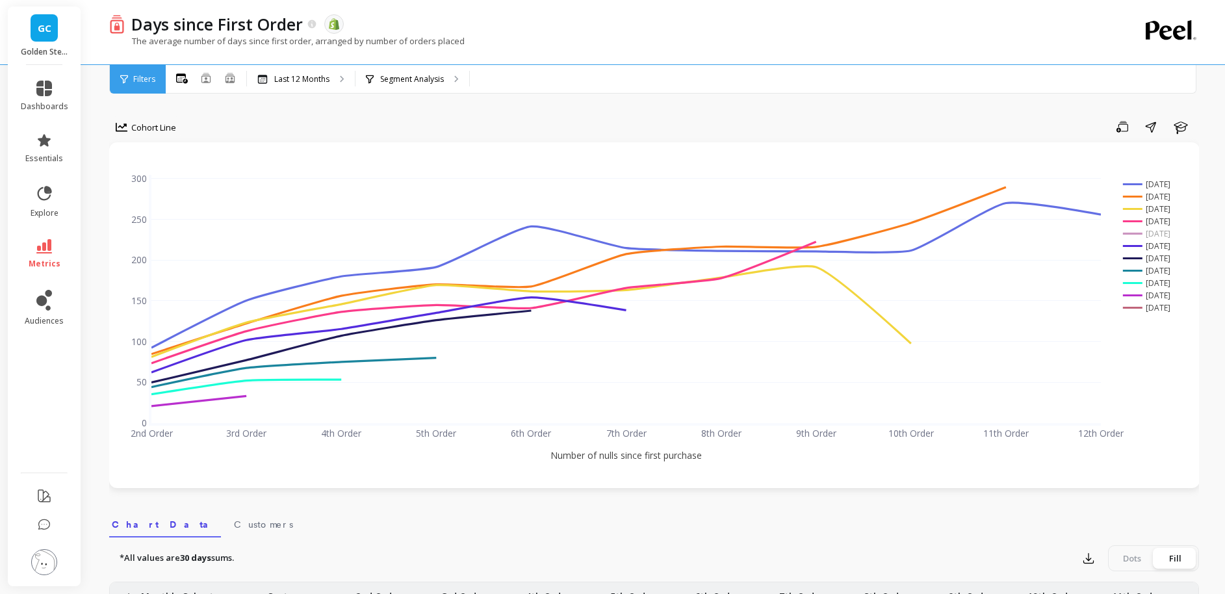
click at [1162, 221] on rect at bounding box center [1150, 221] width 63 height 12
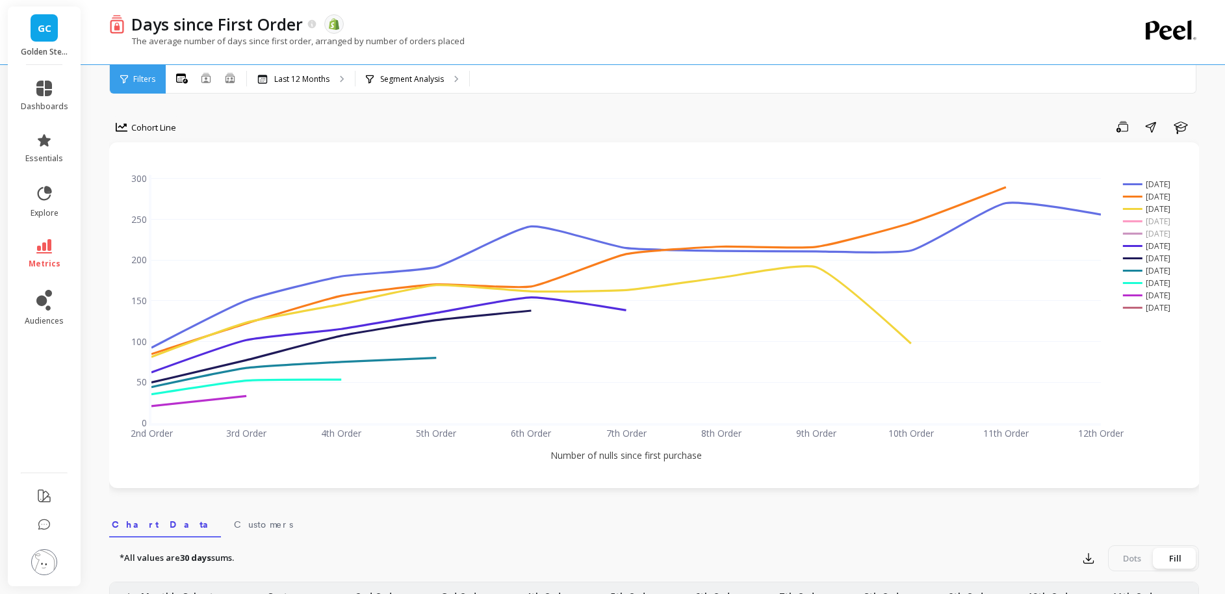
click at [1164, 210] on rect at bounding box center [1150, 209] width 63 height 12
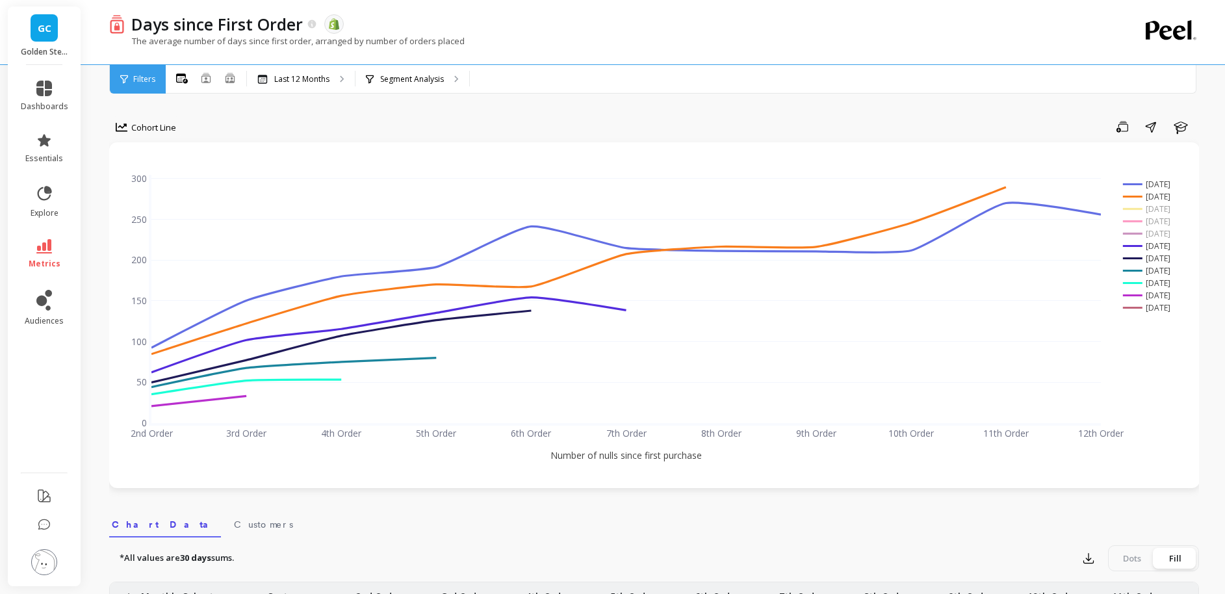
click at [1161, 199] on rect at bounding box center [1150, 196] width 63 height 12
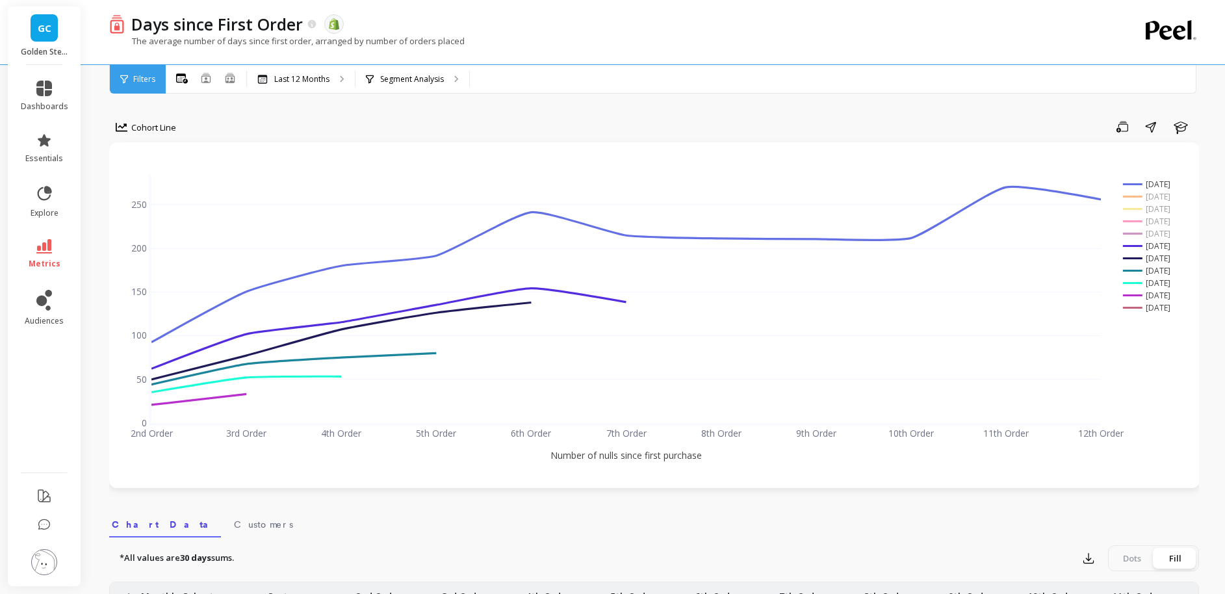
click at [1162, 184] on rect at bounding box center [1150, 184] width 63 height 12
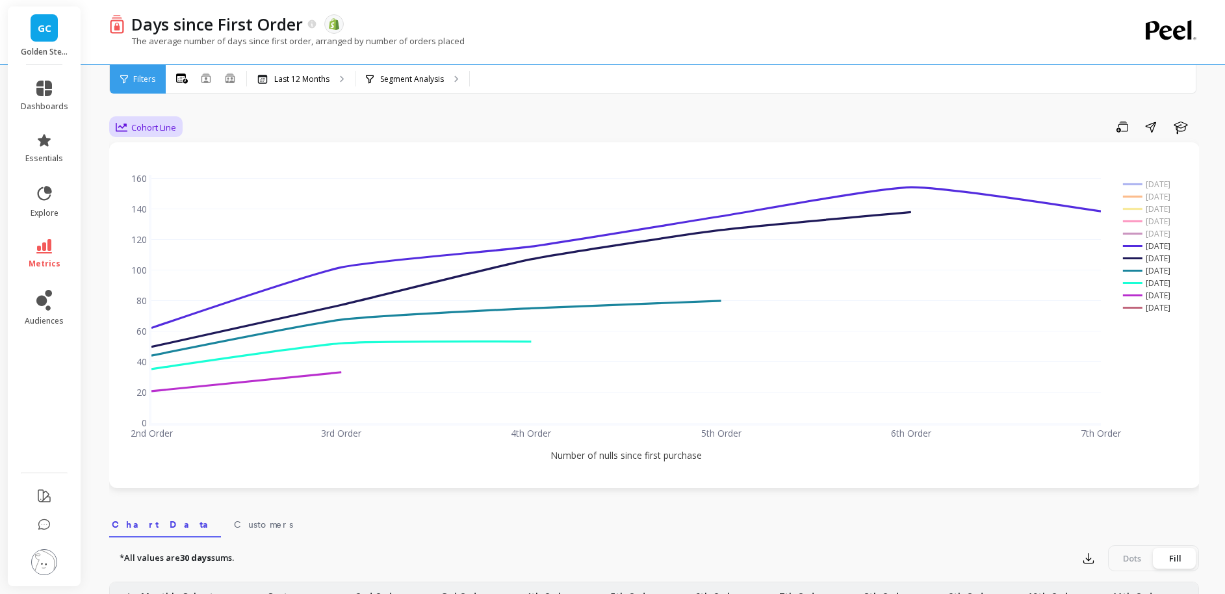
click at [146, 123] on span "Cohort Line" at bounding box center [153, 127] width 45 height 12
click at [325, 112] on div "option Cohort Line, selected. Cohort Line Save Share Learn 2nd Order 3rd Order …" at bounding box center [653, 539] width 1089 height 975
click at [967, 13] on div "Days since First Order The data you are viewing comes from: Shopify" at bounding box center [608, 24] width 967 height 22
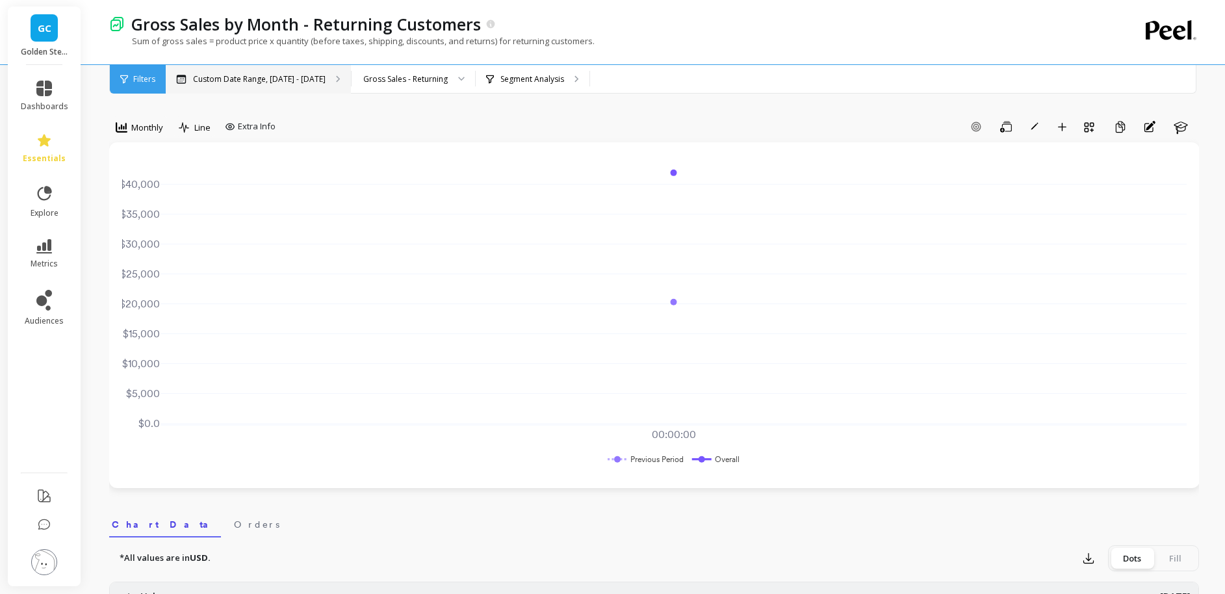
click at [301, 77] on p "Custom Date Range, [DATE] - [DATE]" at bounding box center [259, 79] width 133 height 10
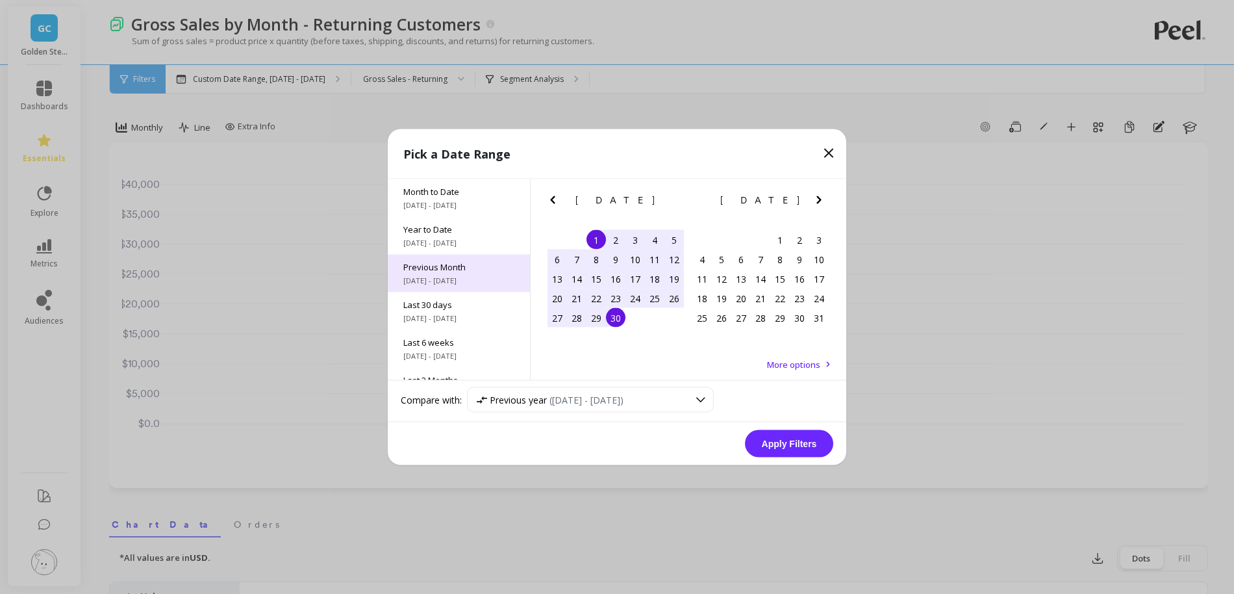
scroll to position [19, 0]
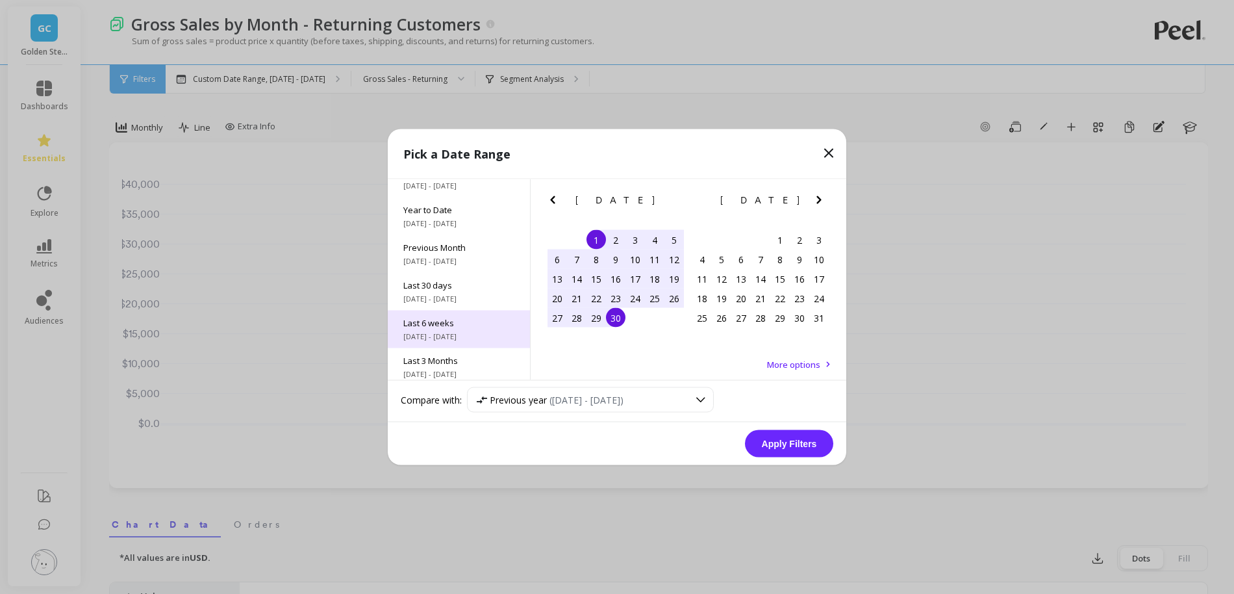
click at [463, 324] on span "Last 6 weeks" at bounding box center [458, 323] width 111 height 12
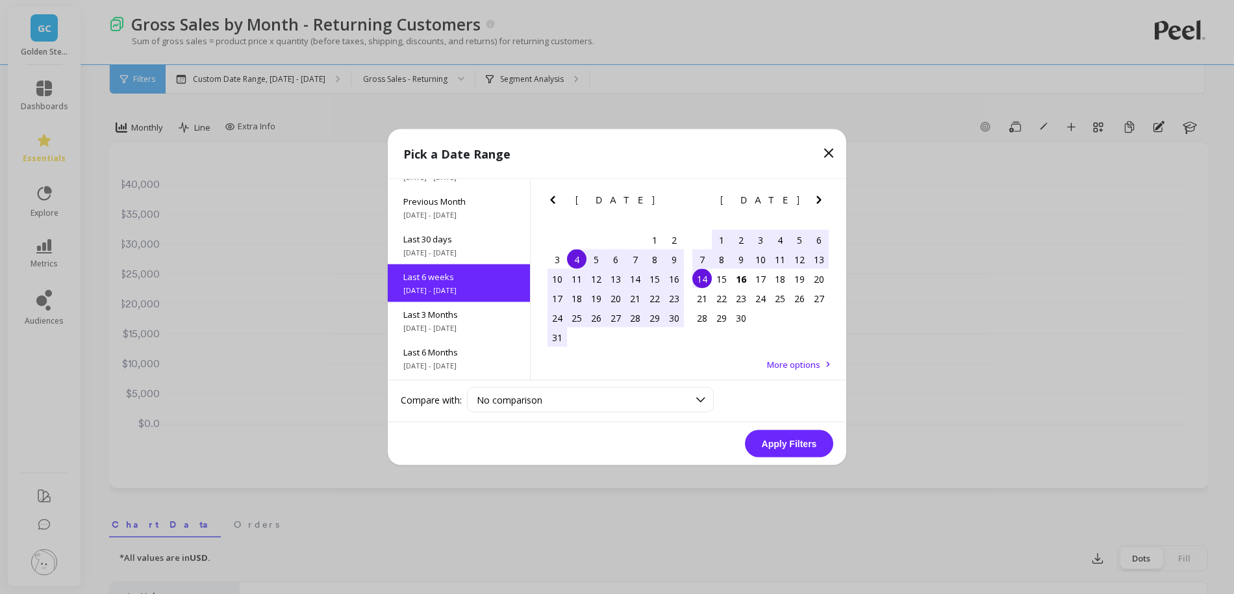
scroll to position [70, 0]
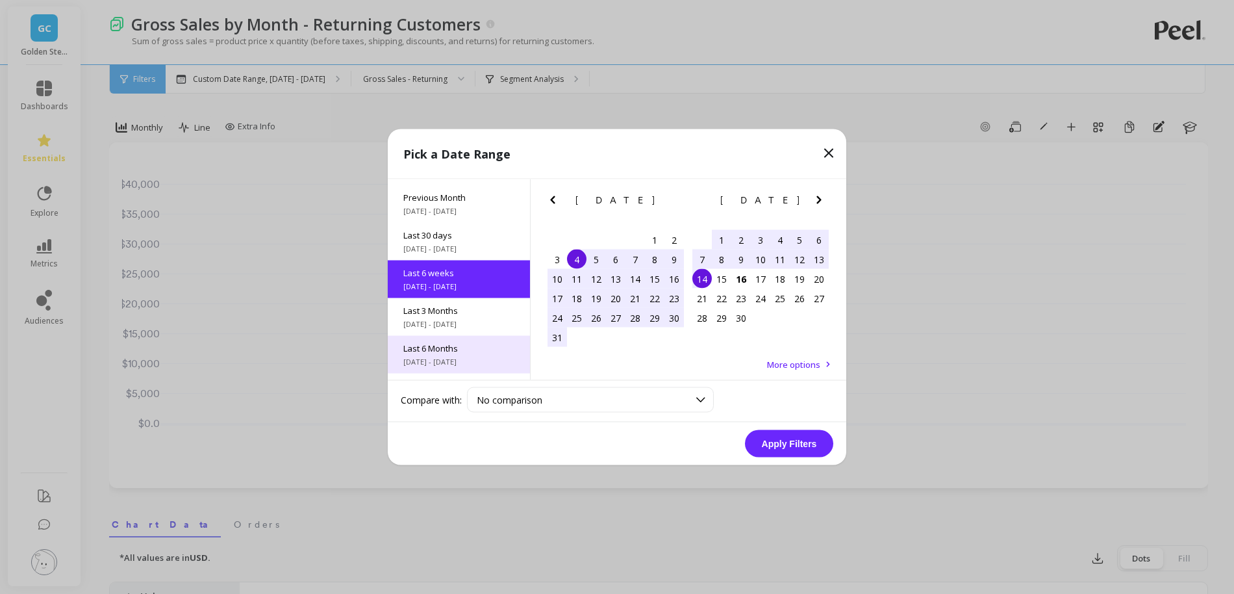
click at [458, 350] on span "Last 6 Months" at bounding box center [458, 348] width 111 height 12
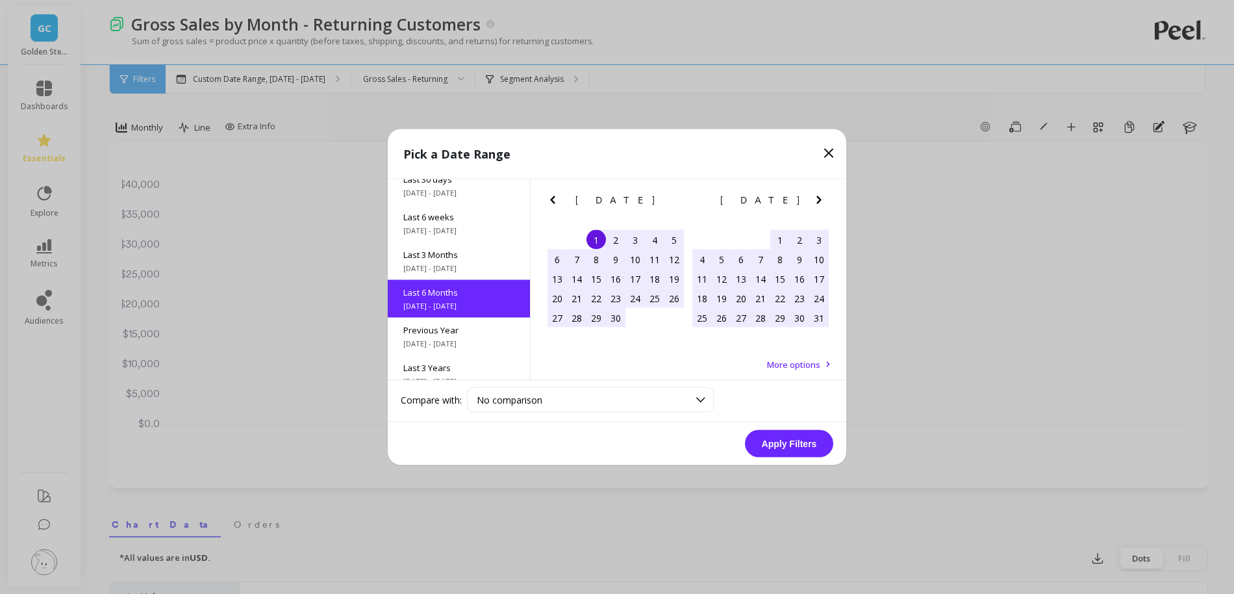
scroll to position [145, 0]
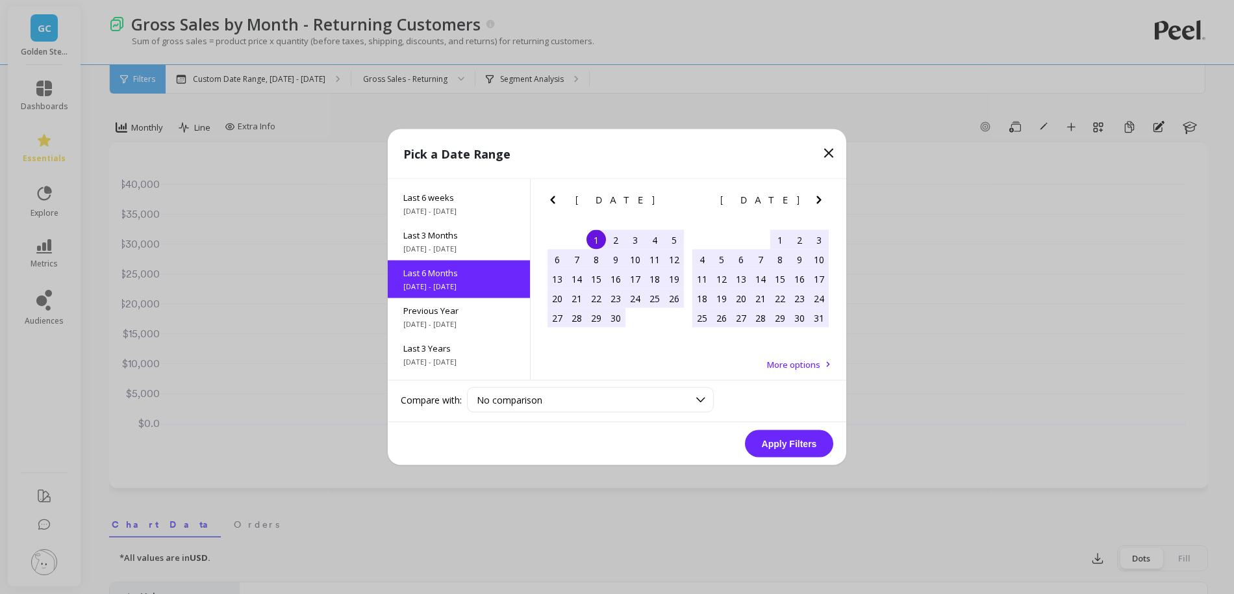
click at [789, 446] on button "Apply Filters" at bounding box center [789, 443] width 88 height 27
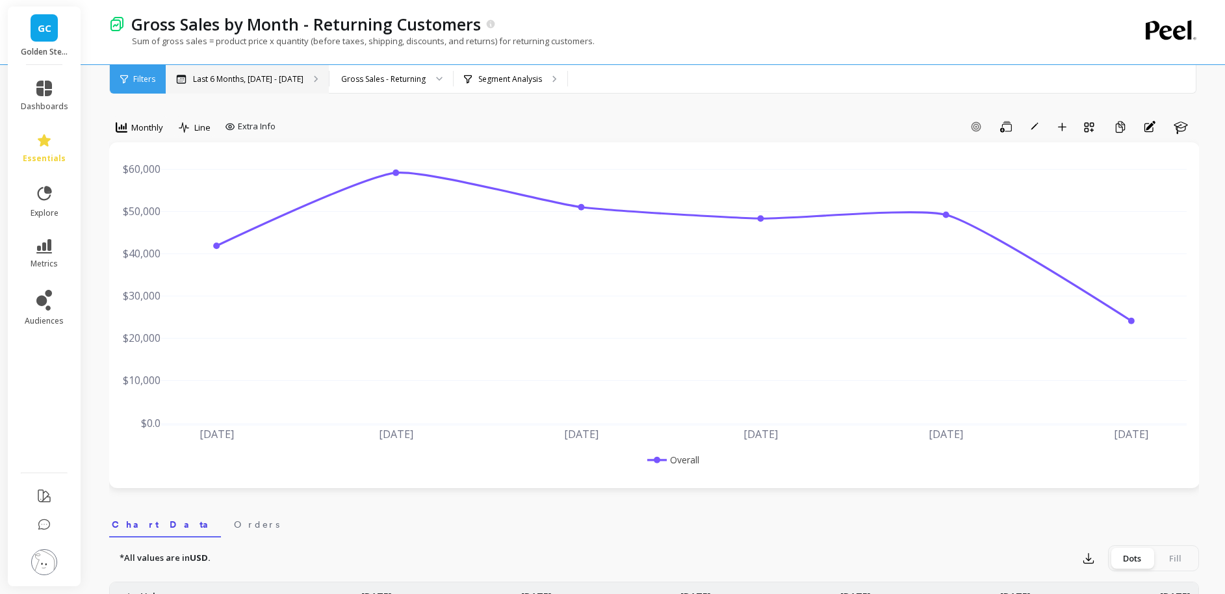
click at [257, 71] on div "Last 6 Months, Apr 1 - Sep 30" at bounding box center [247, 79] width 163 height 29
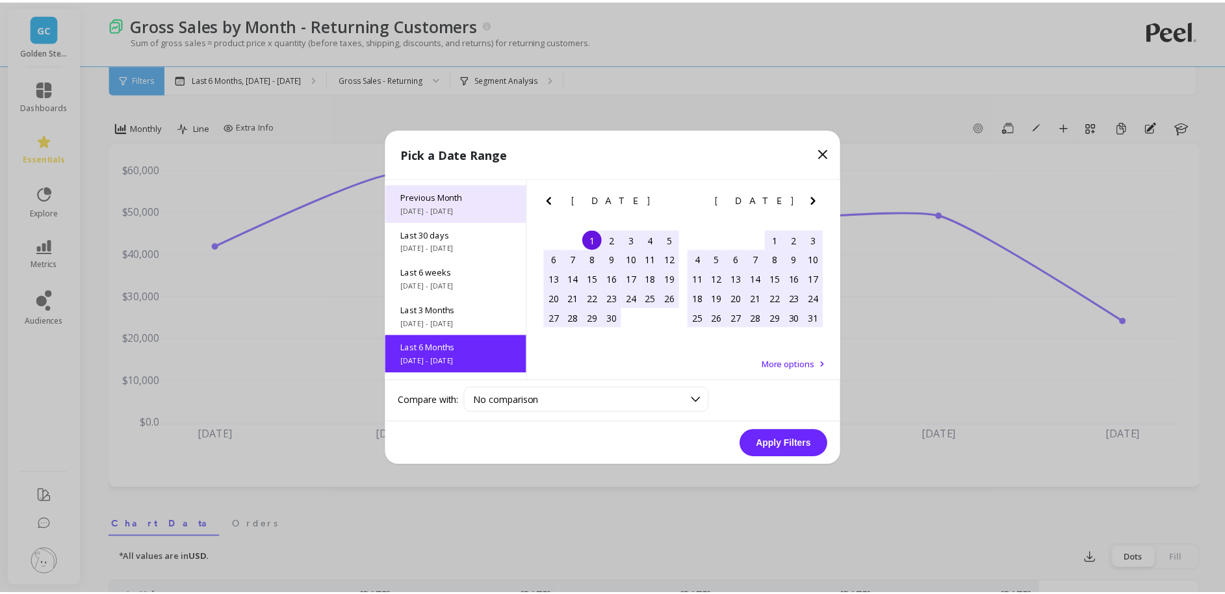
scroll to position [0, 0]
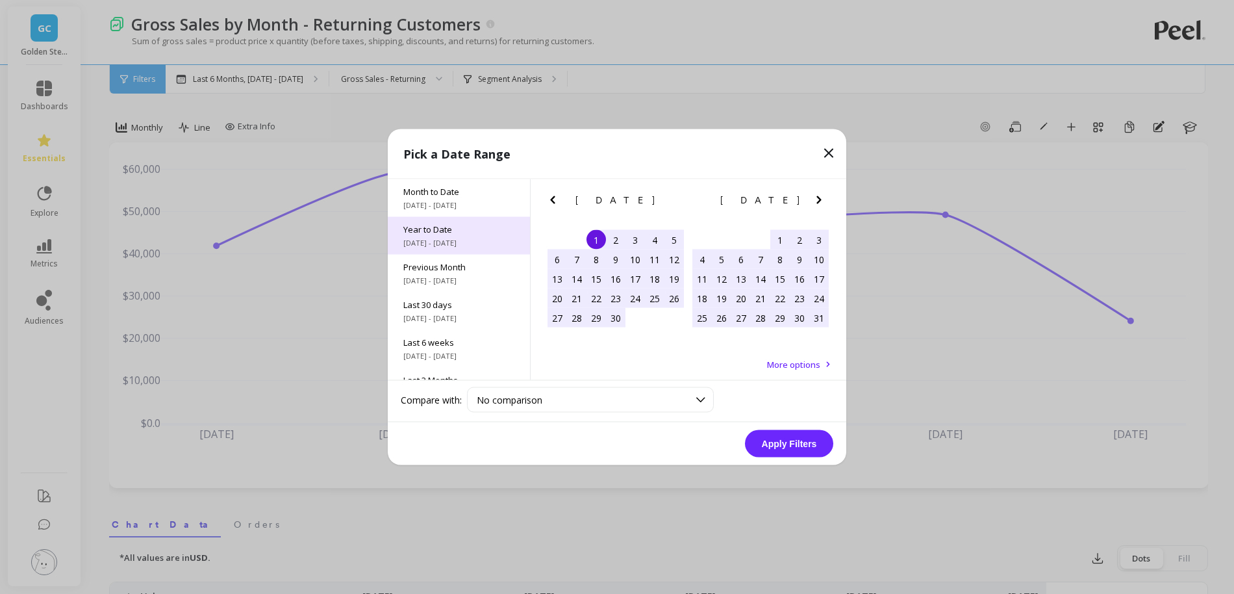
click at [472, 251] on div "Year to Date 1/1/2025 - 9/16/2025" at bounding box center [459, 236] width 142 height 38
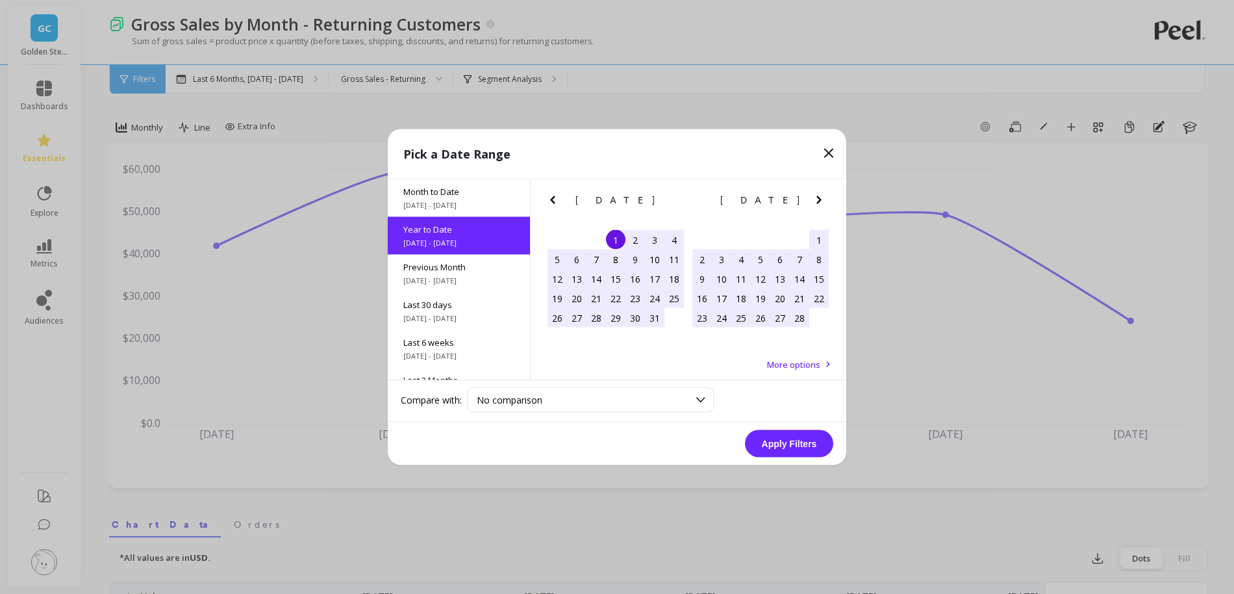
click at [793, 449] on button "Apply Filters" at bounding box center [789, 443] width 88 height 27
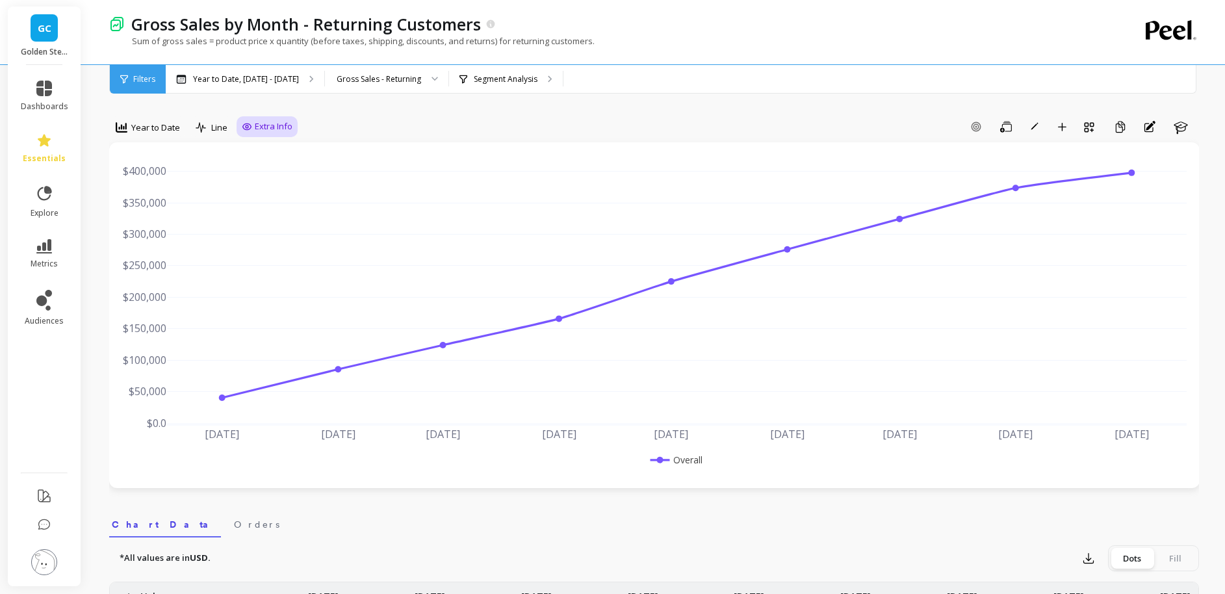
click at [277, 123] on span "Extra Info" at bounding box center [274, 126] width 38 height 13
click at [42, 146] on icon at bounding box center [44, 141] width 16 height 16
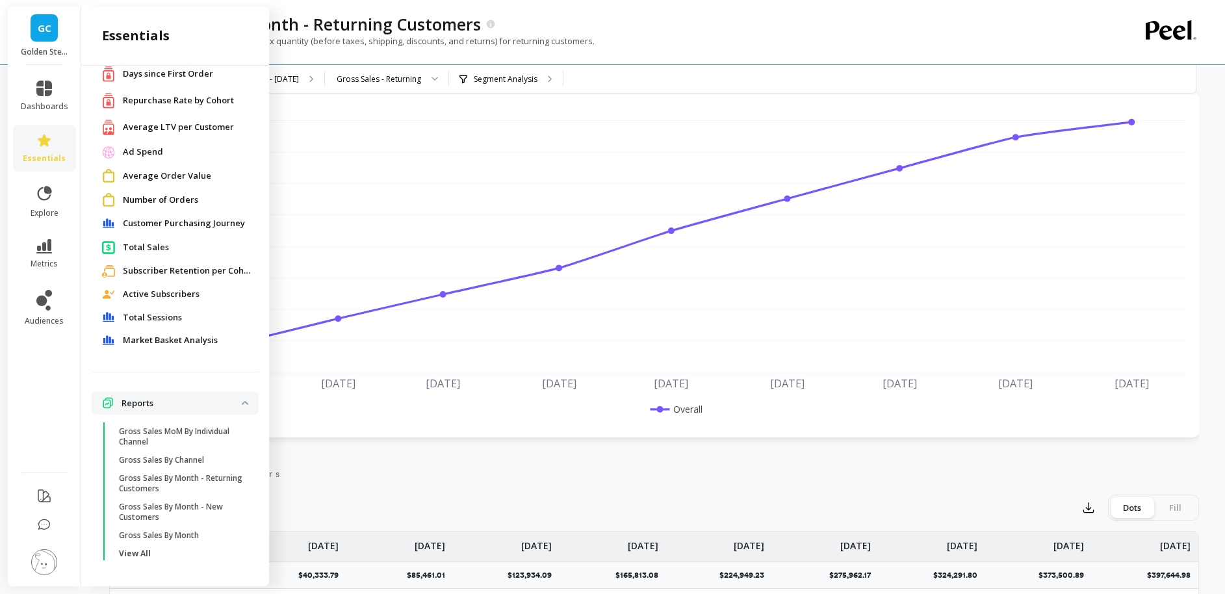
scroll to position [111, 0]
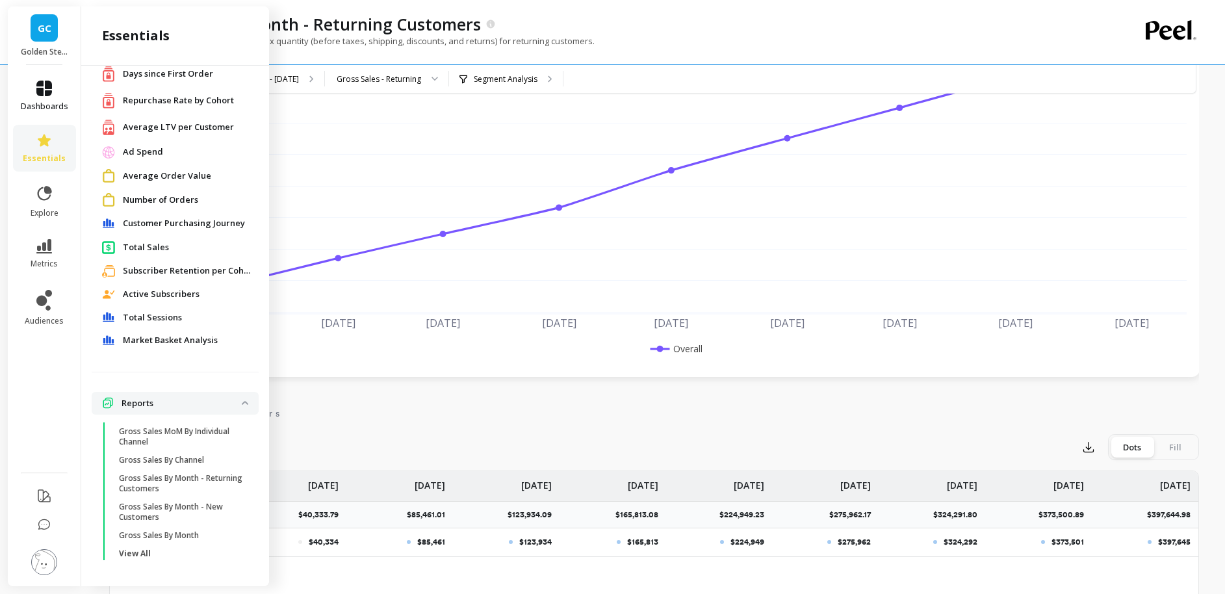
click at [42, 81] on icon at bounding box center [44, 89] width 16 height 16
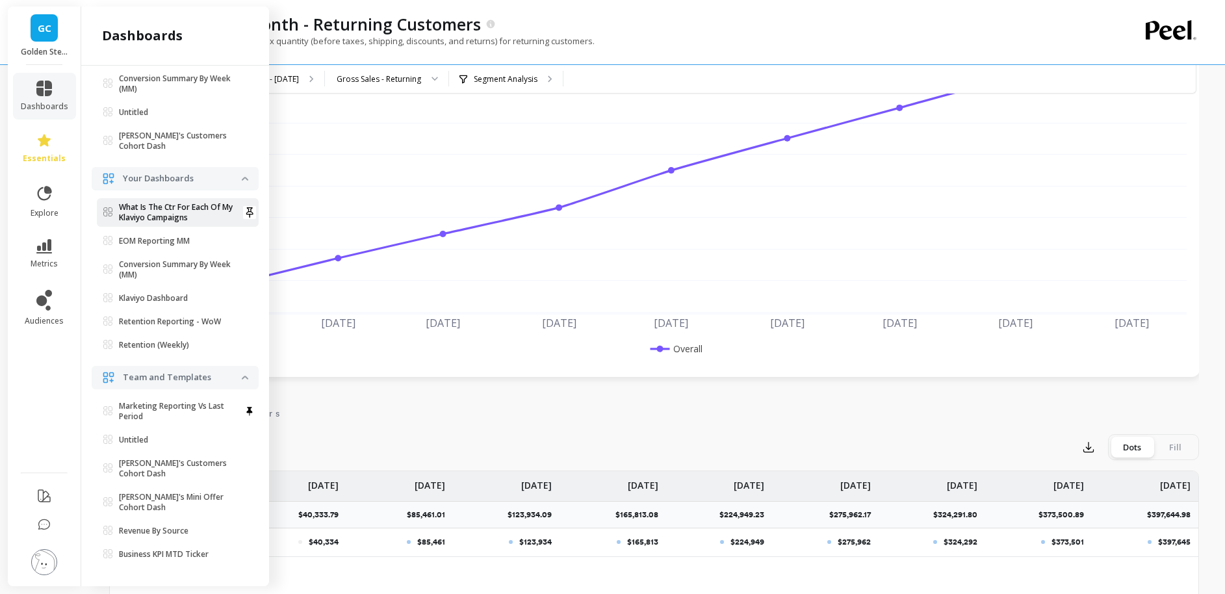
scroll to position [224, 0]
click at [170, 322] on p "Retention Reporting - WoW" at bounding box center [170, 321] width 102 height 10
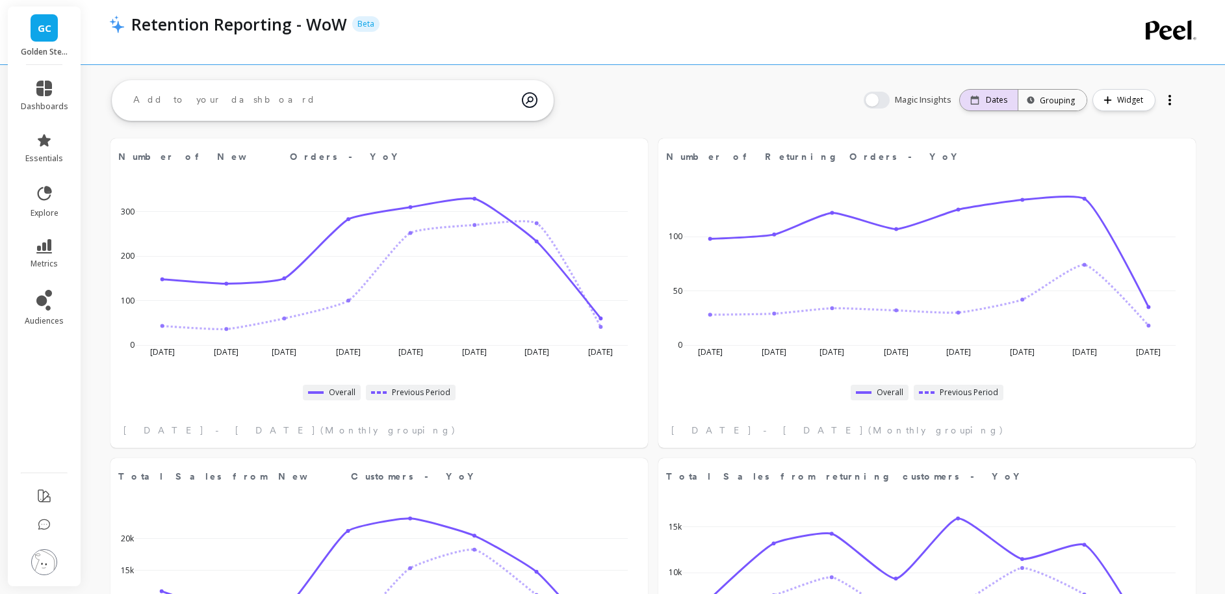
click at [987, 93] on div "Dates" at bounding box center [989, 100] width 58 height 21
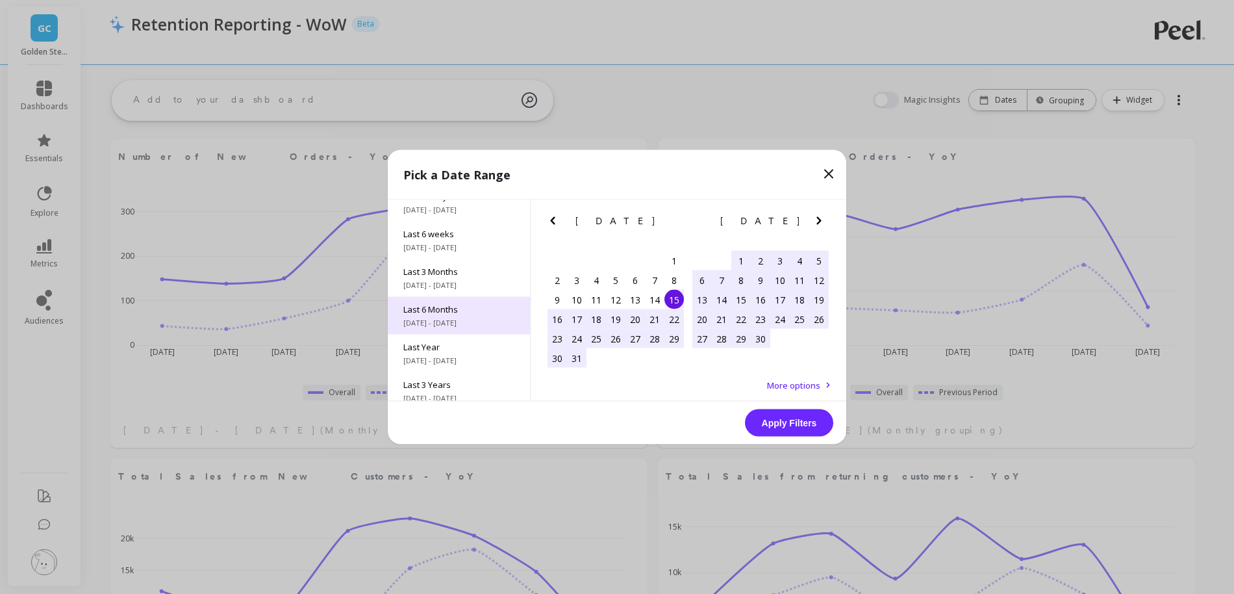
scroll to position [131, 0]
click at [467, 309] on span "Last 6 Months" at bounding box center [458, 307] width 111 height 12
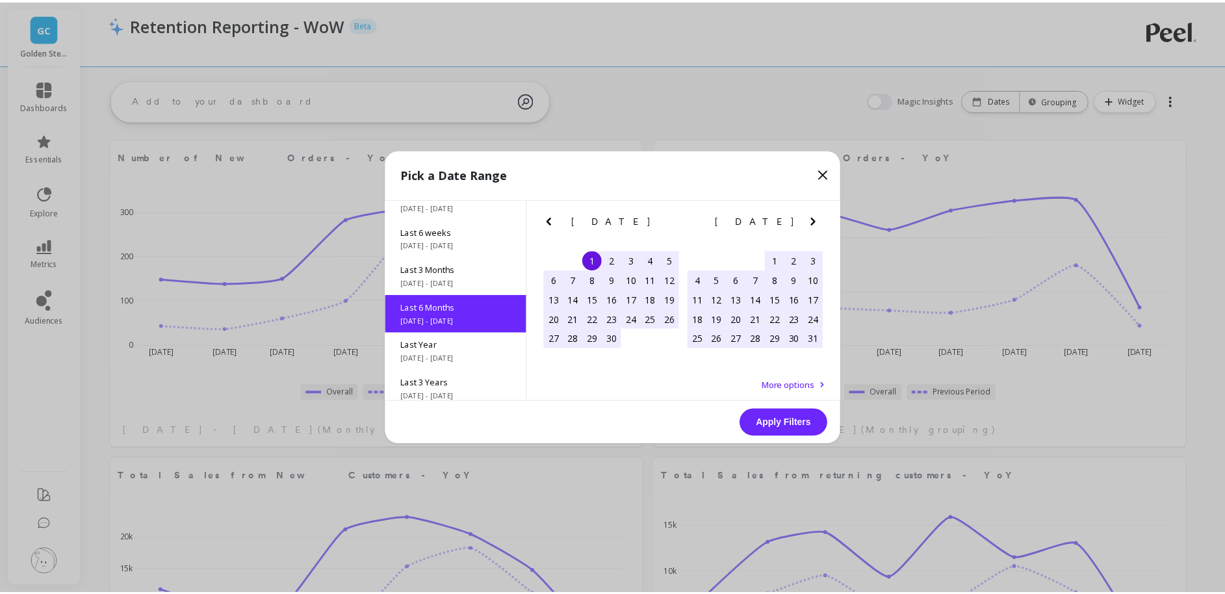
scroll to position [145, 0]
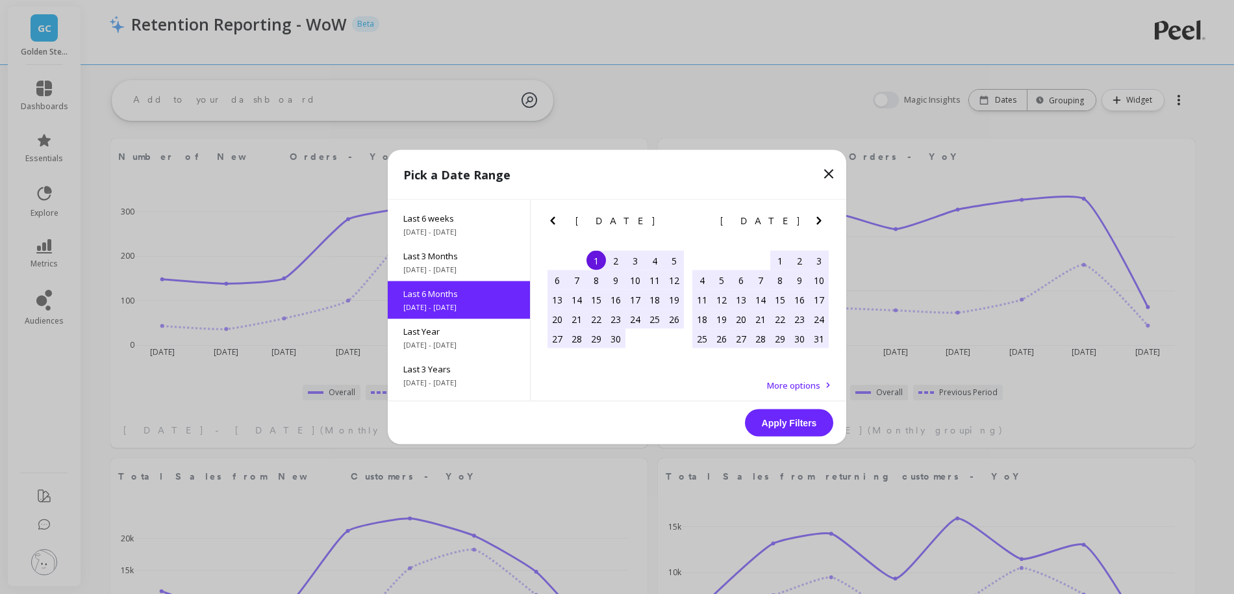
click at [805, 420] on button "Apply Filters" at bounding box center [789, 422] width 88 height 27
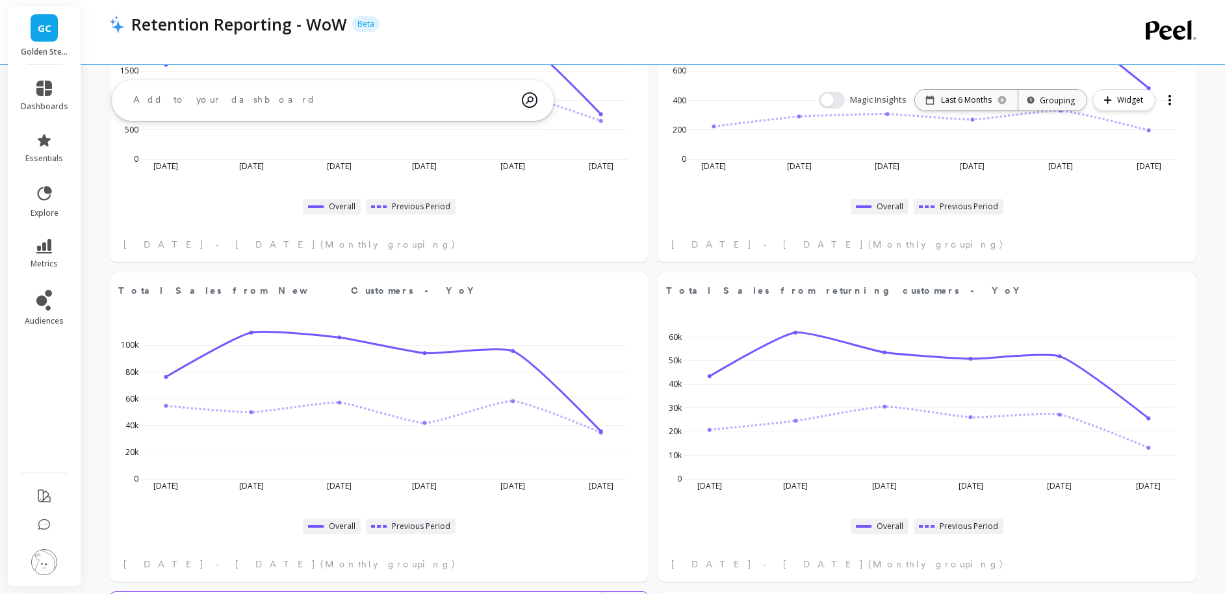
scroll to position [0, 0]
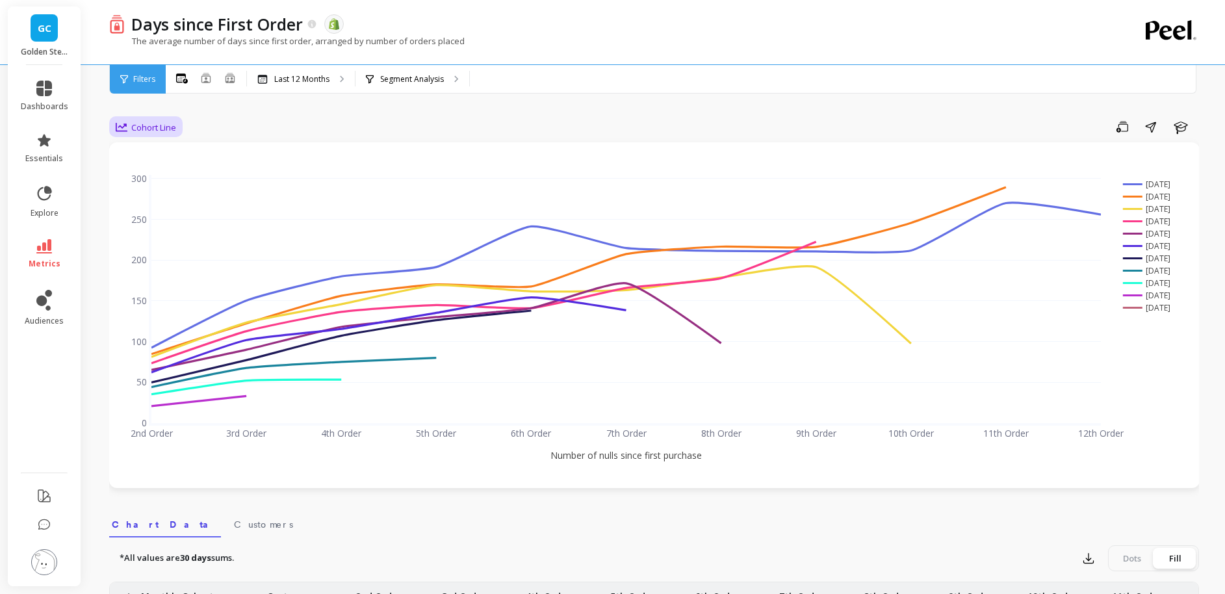
click at [142, 131] on span "Cohort Line" at bounding box center [153, 127] width 45 height 12
click at [147, 156] on div "Cohort Grid" at bounding box center [157, 157] width 74 height 12
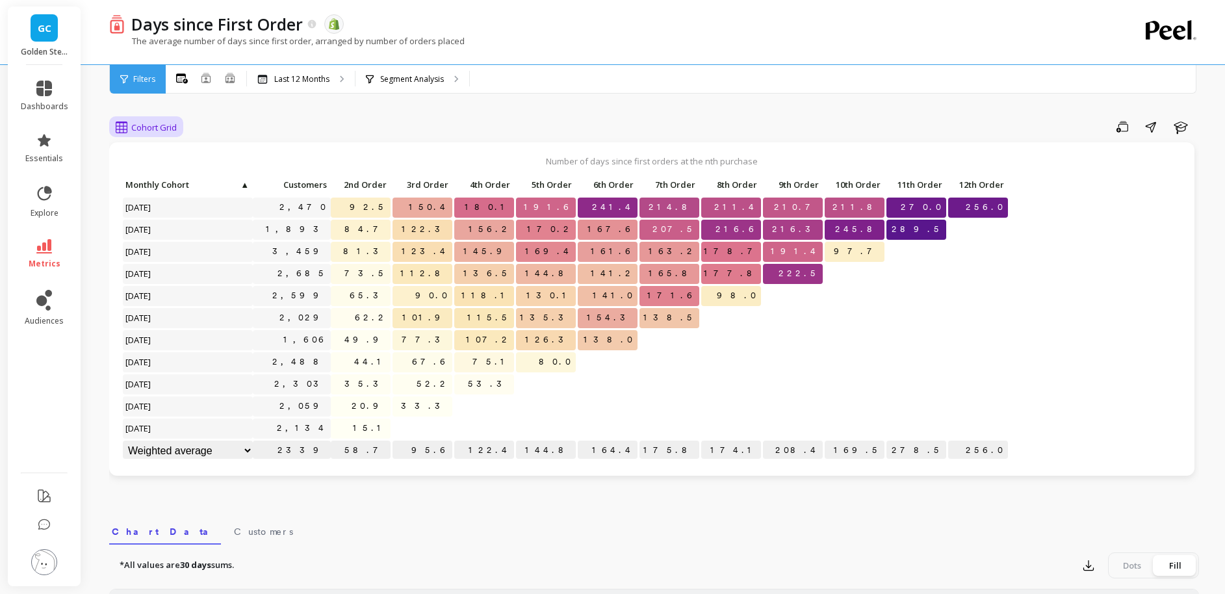
click at [160, 127] on span "Cohort Grid" at bounding box center [153, 127] width 45 height 12
click at [157, 177] on div "Cohort Line" at bounding box center [157, 181] width 74 height 12
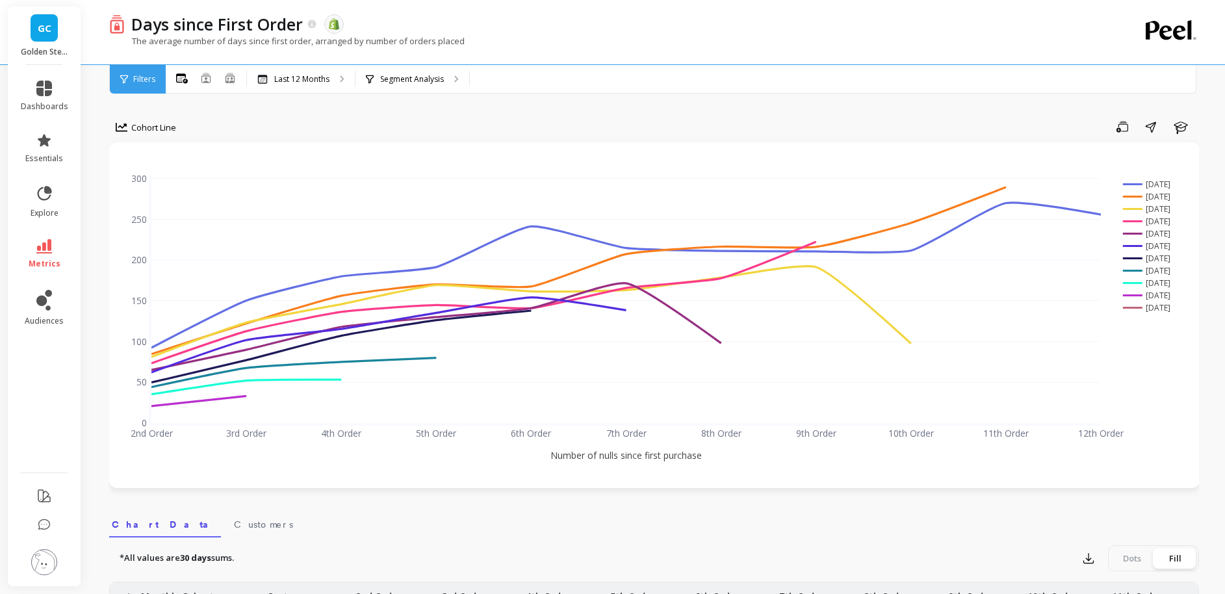
click at [1151, 182] on rect at bounding box center [1150, 184] width 63 height 12
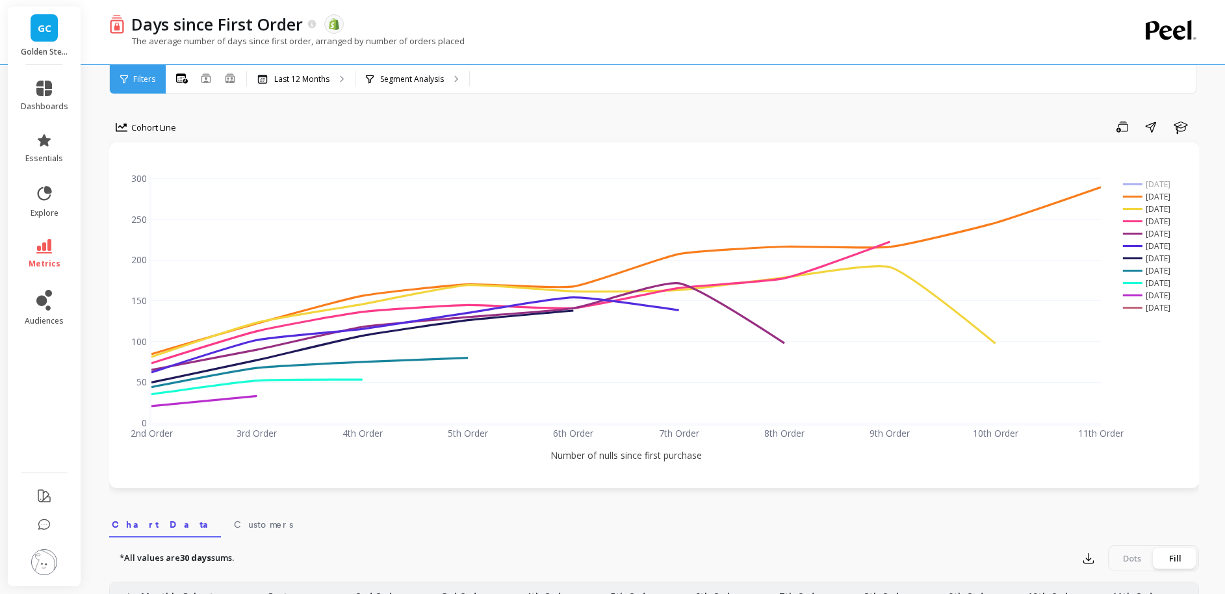
click at [1158, 197] on rect at bounding box center [1150, 196] width 63 height 12
click at [1156, 207] on rect at bounding box center [1150, 209] width 63 height 12
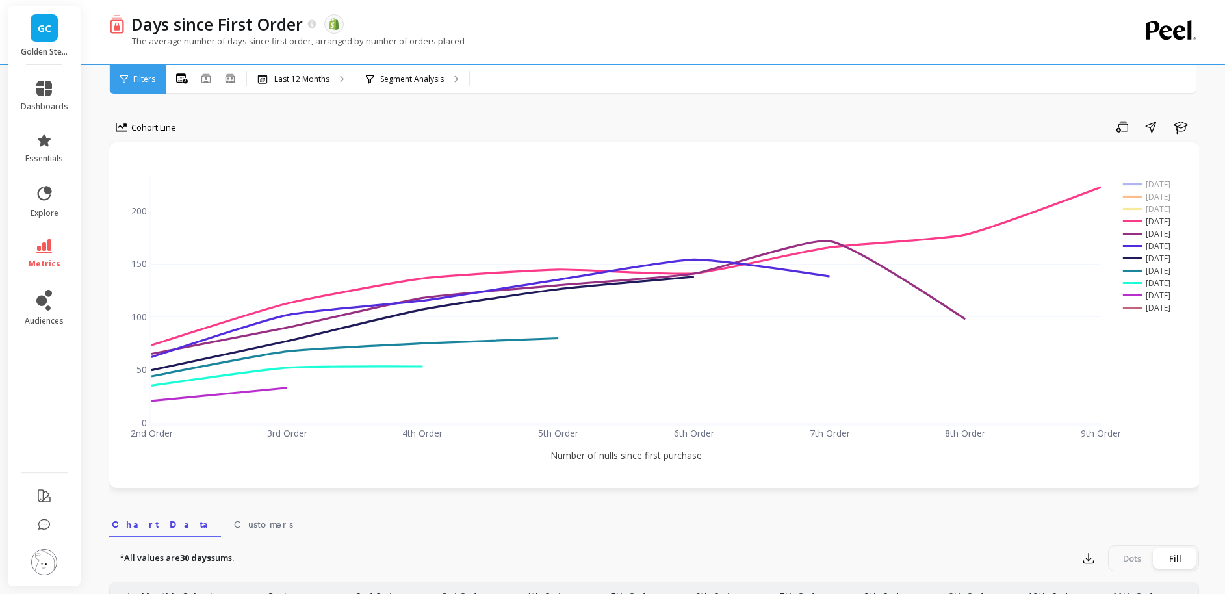
click at [1156, 223] on rect at bounding box center [1150, 221] width 63 height 12
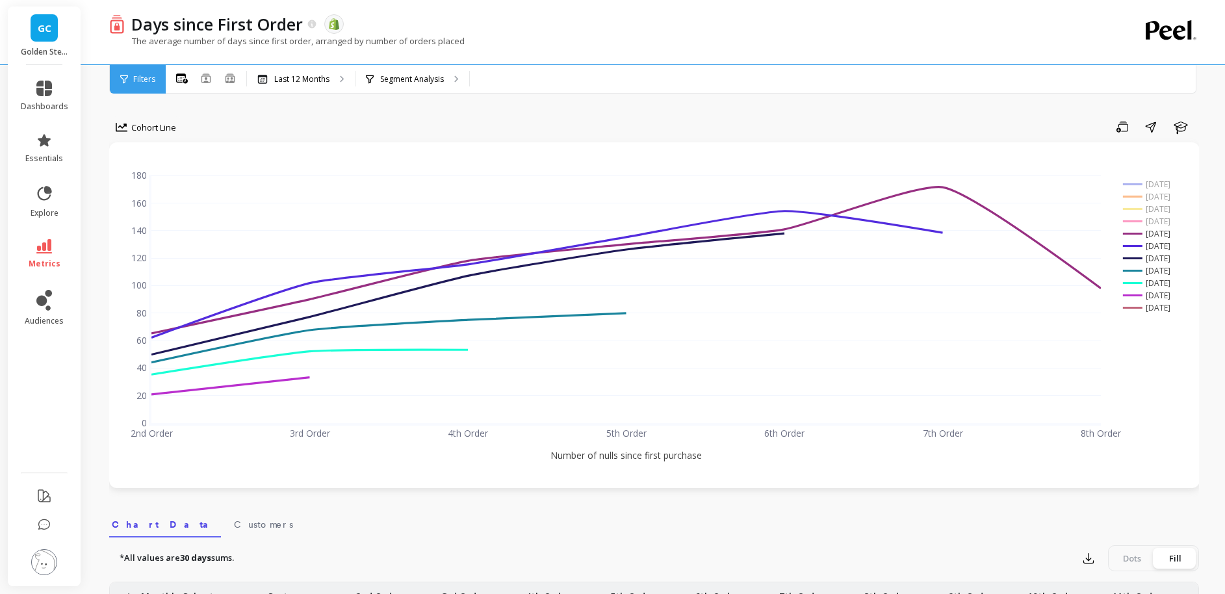
click at [1154, 234] on rect at bounding box center [1150, 233] width 63 height 12
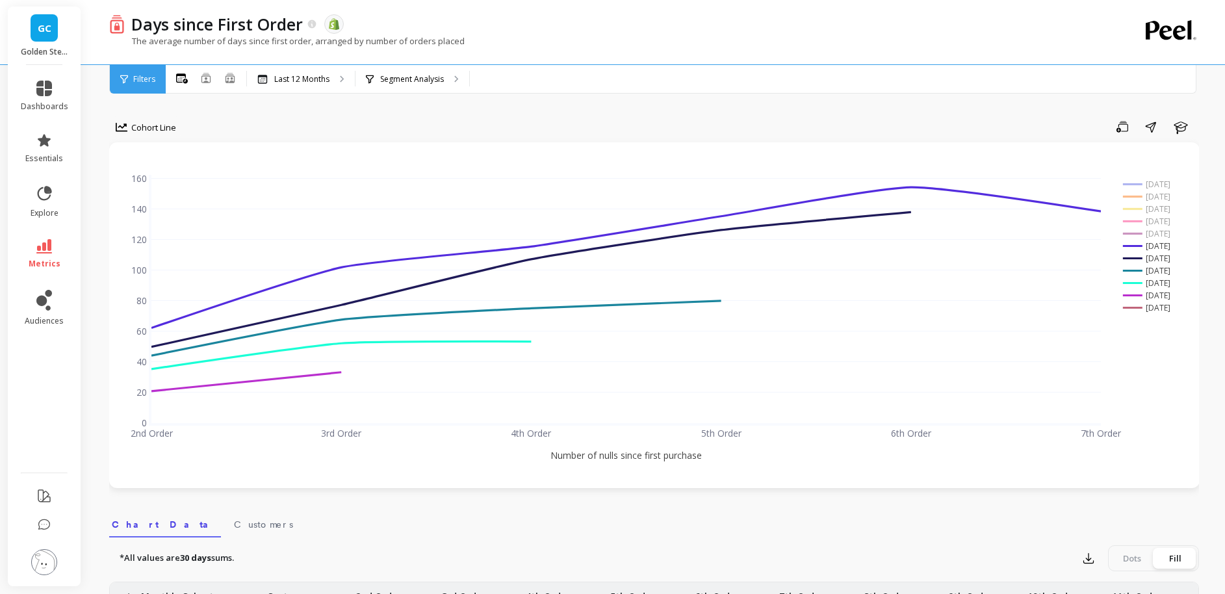
click at [1162, 231] on rect at bounding box center [1150, 233] width 63 height 12
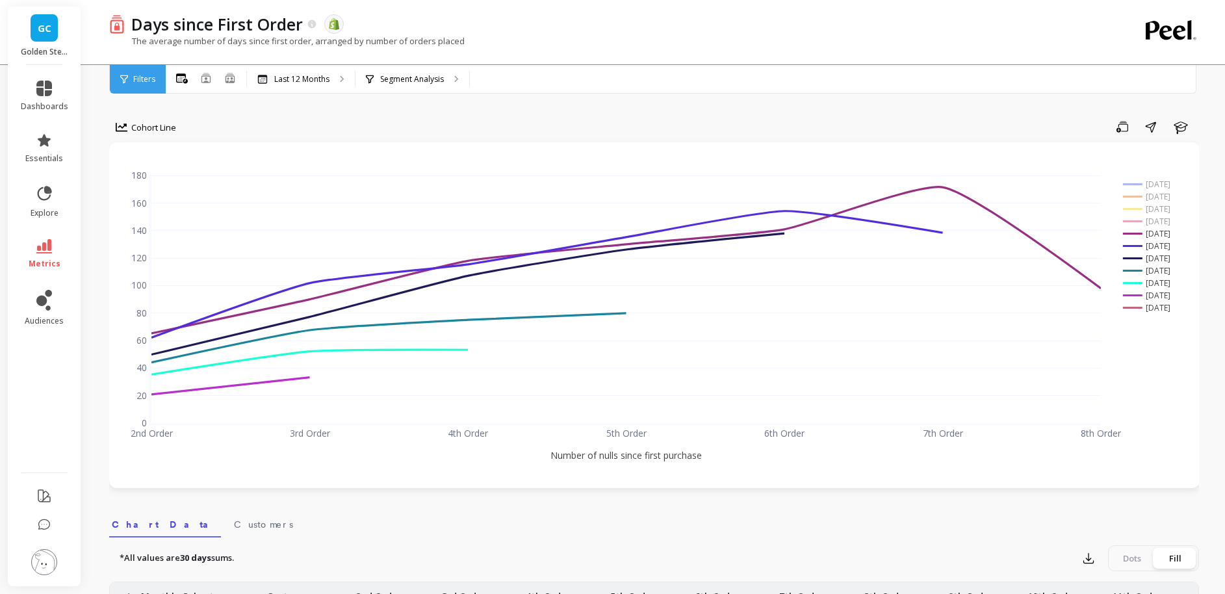
click at [1157, 231] on rect at bounding box center [1150, 233] width 63 height 12
